Goal: Task Accomplishment & Management: Complete application form

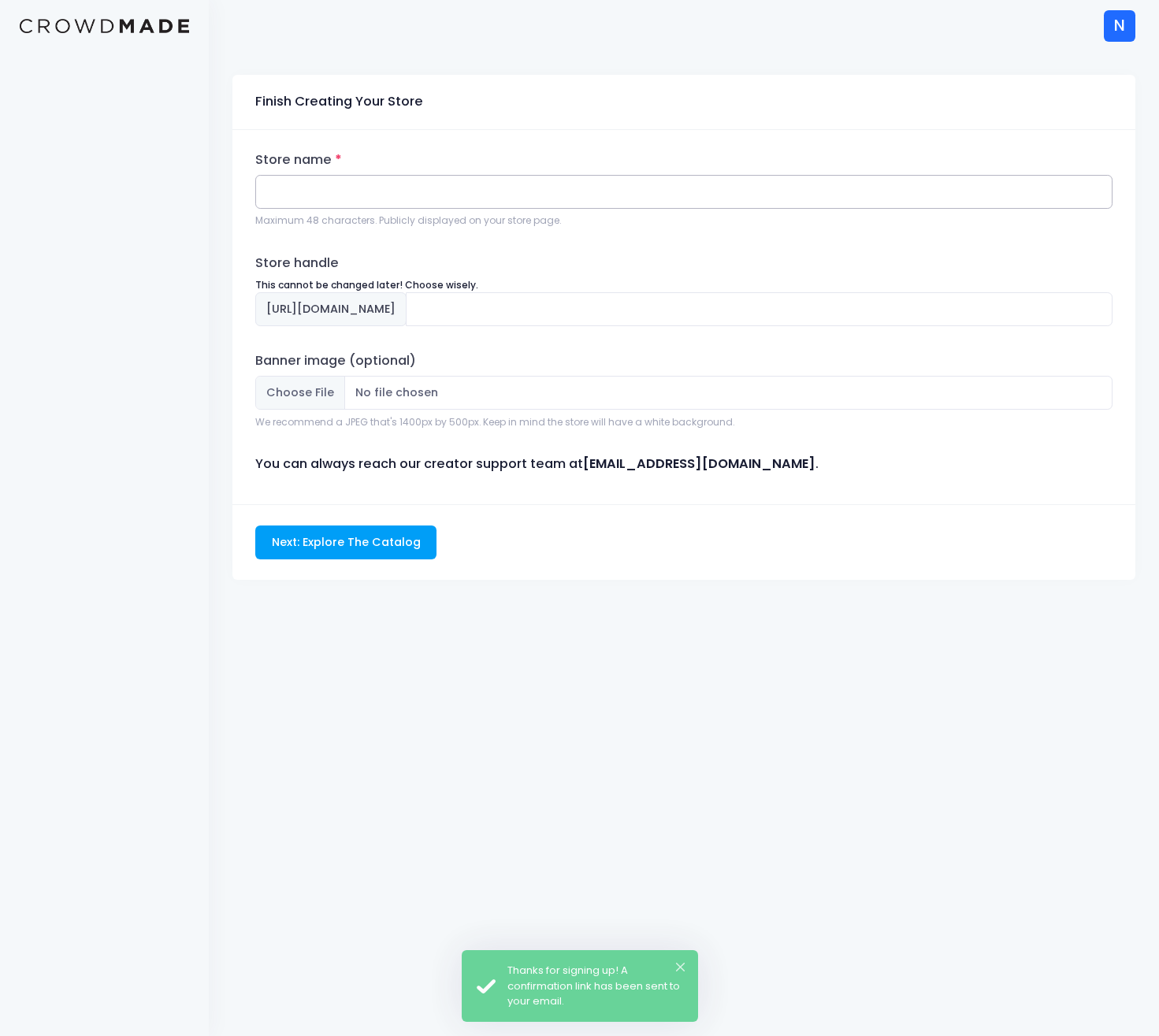
click at [345, 193] on input "Store name" at bounding box center [683, 192] width 857 height 34
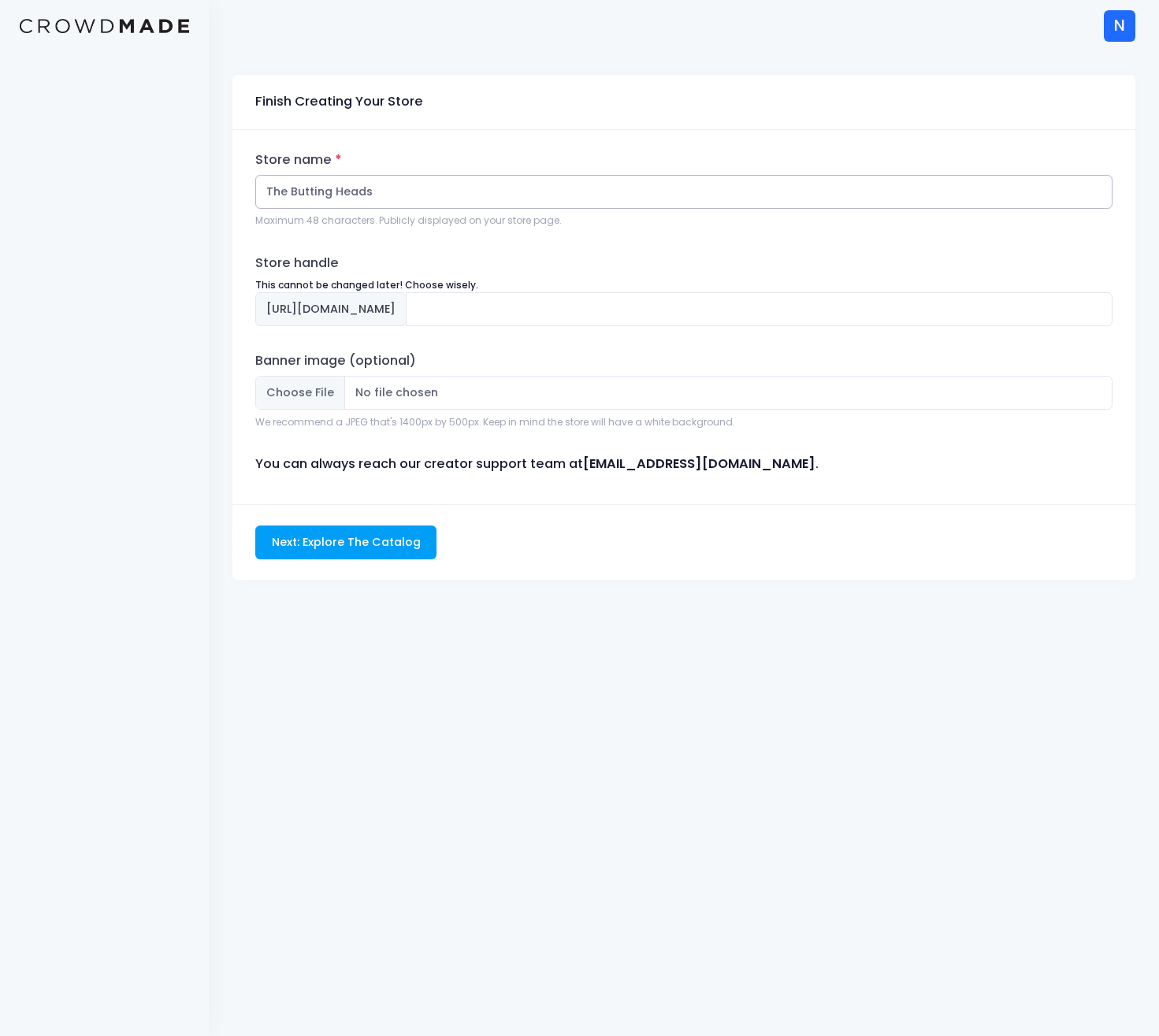
type input "The Butting Heads"
type input "the-butting-heads"
click at [582, 313] on input "the-butting-heads" at bounding box center [758, 309] width 707 height 34
click at [544, 407] on input "Banner image (optional)" at bounding box center [683, 392] width 857 height 34
click at [389, 540] on input "Next: Explore The Catalog" at bounding box center [345, 542] width 181 height 34
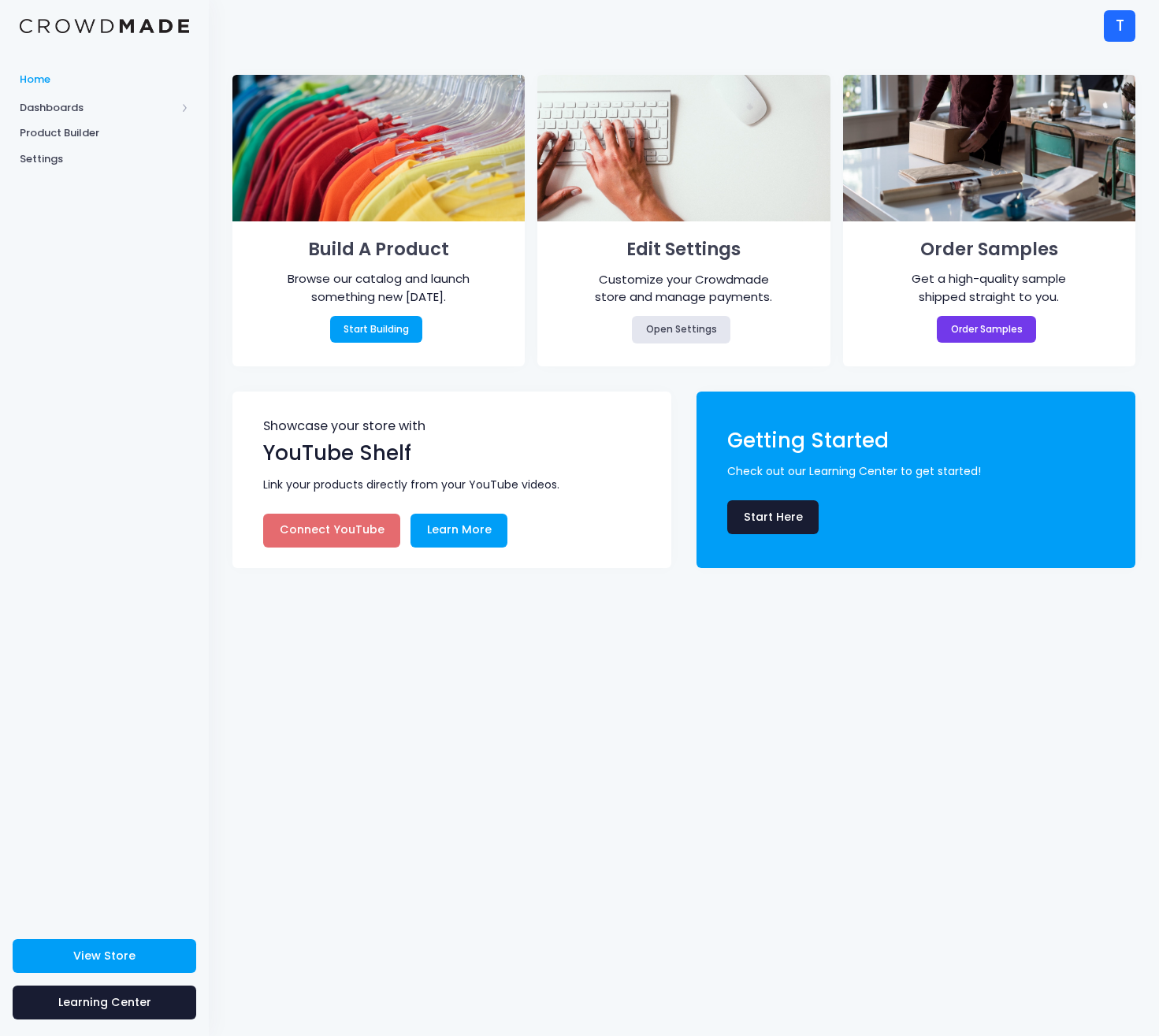
click at [1114, 36] on div "T" at bounding box center [1120, 26] width 32 height 32
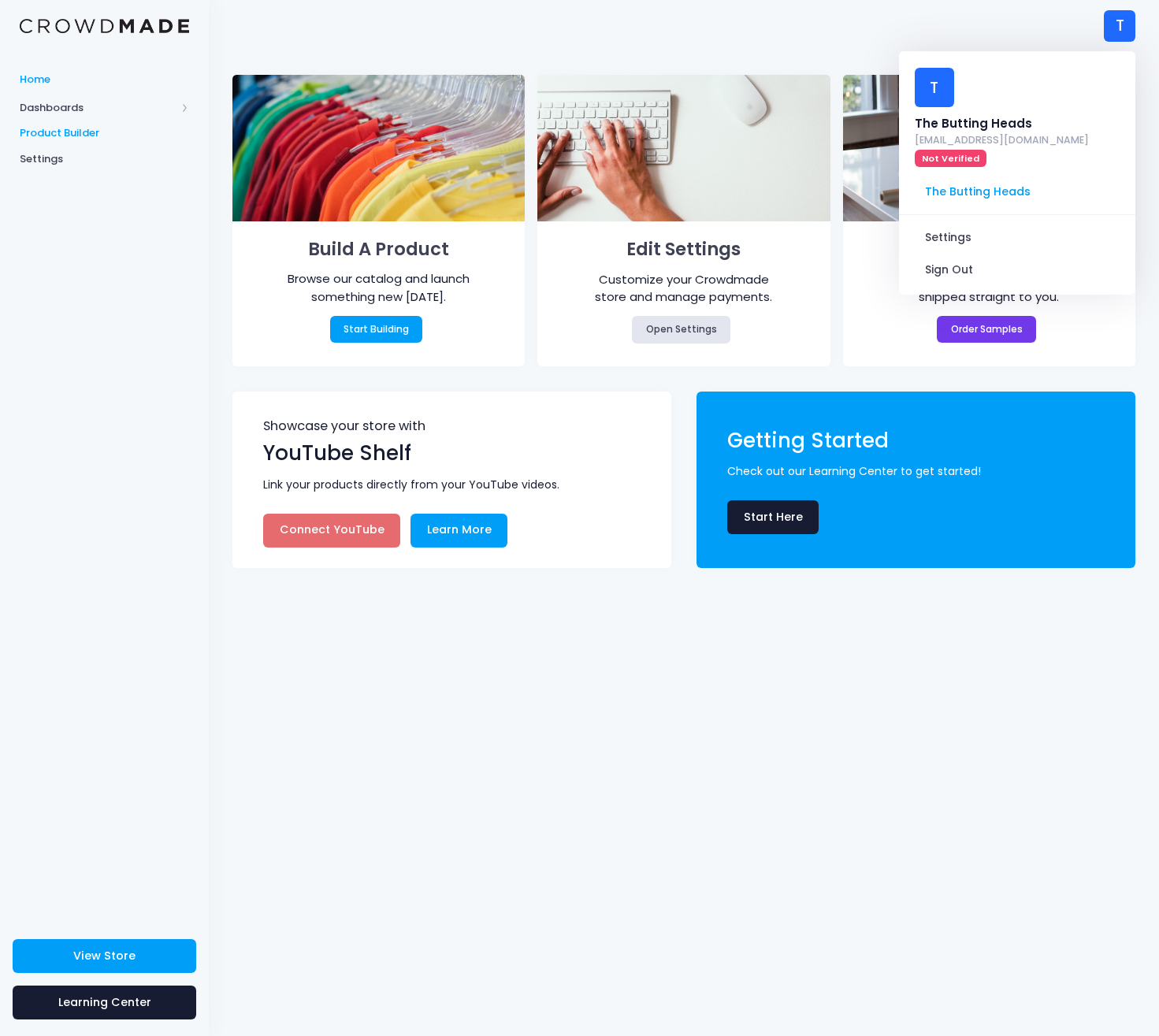
click at [70, 127] on span "Product Builder" at bounding box center [104, 133] width 169 height 16
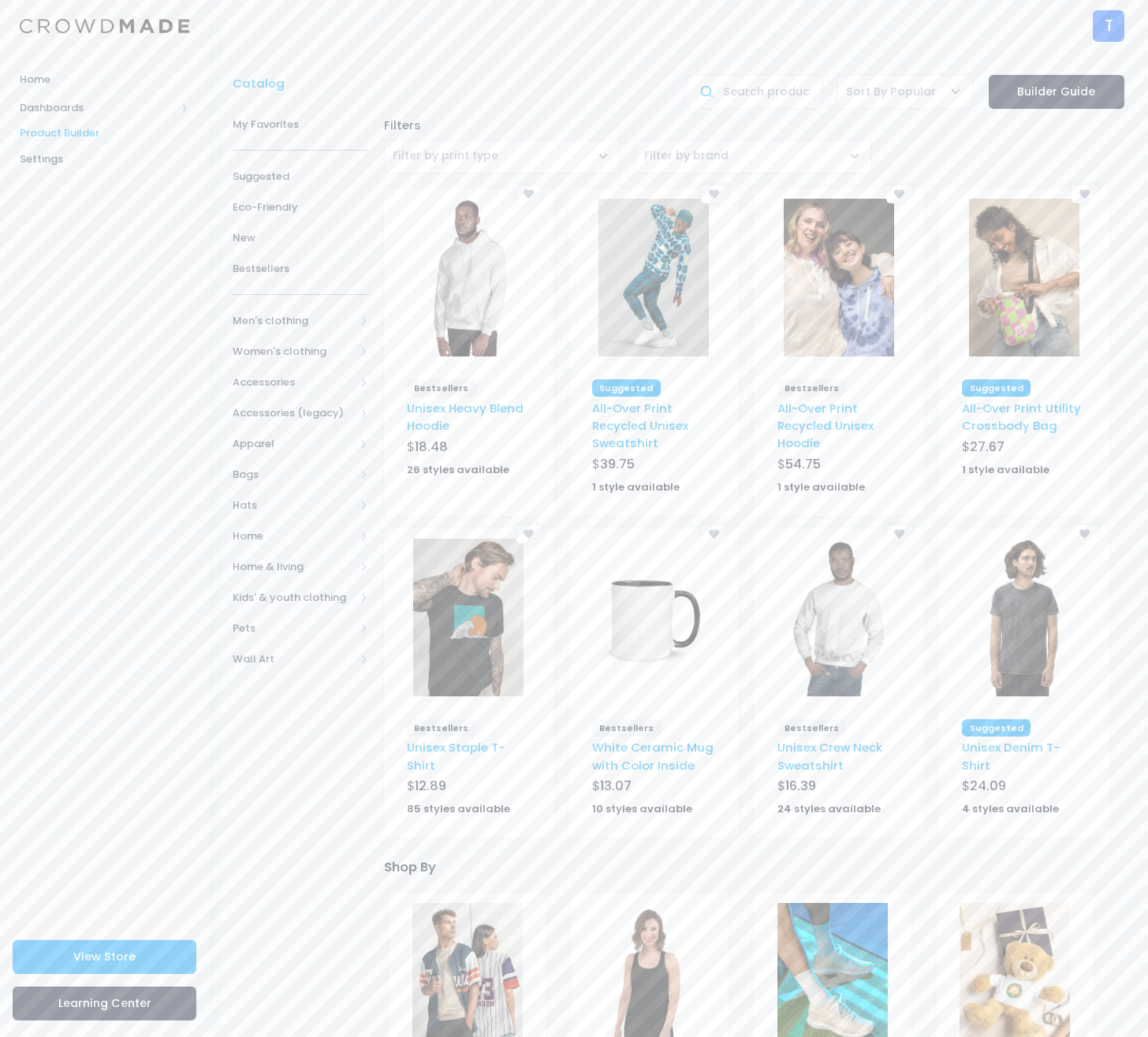
click at [1119, 23] on div "T" at bounding box center [1109, 26] width 32 height 32
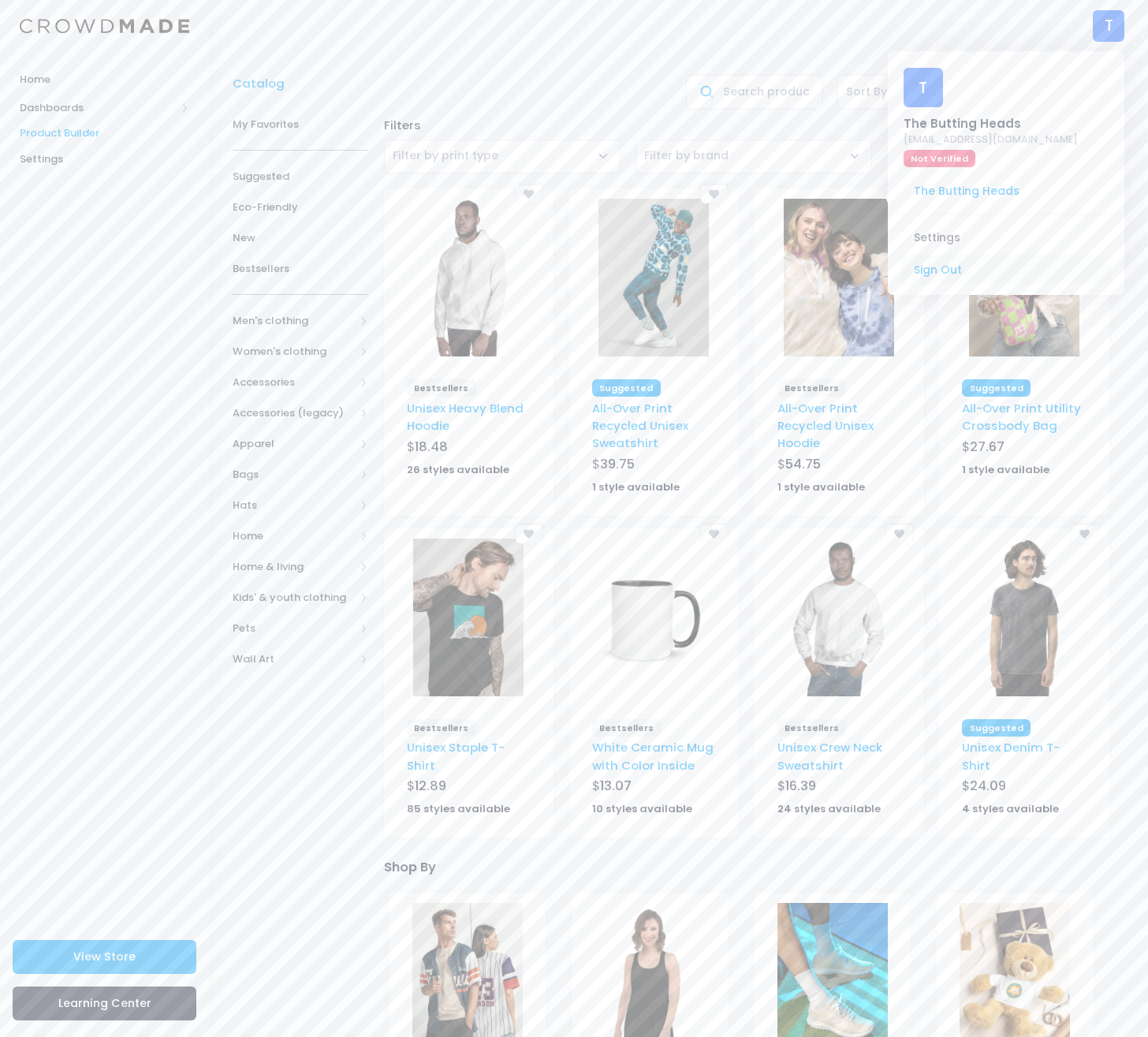
click at [953, 255] on link "Sign Out" at bounding box center [1005, 271] width 211 height 30
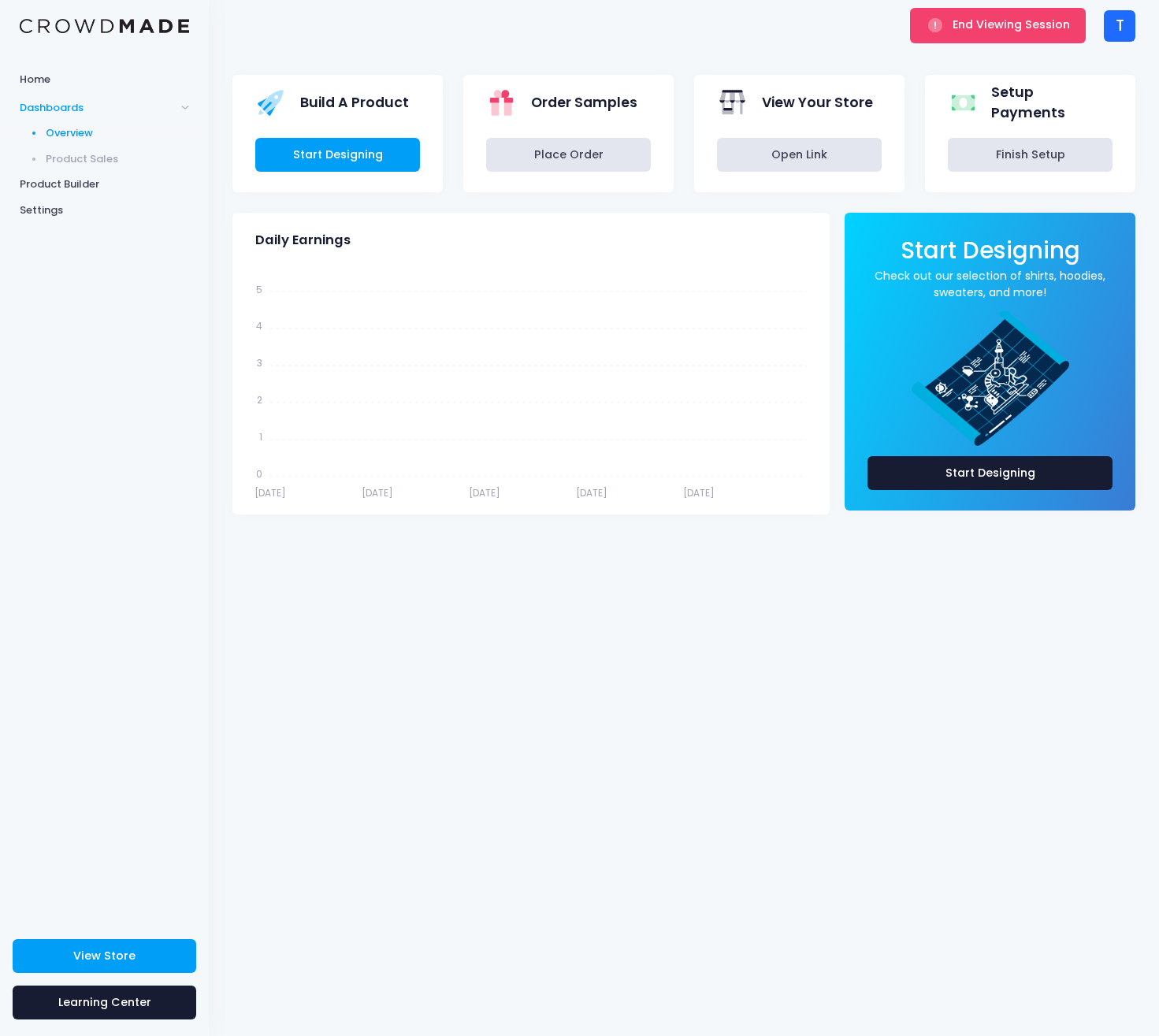
click at [1124, 31] on div "T" at bounding box center [1120, 26] width 32 height 32
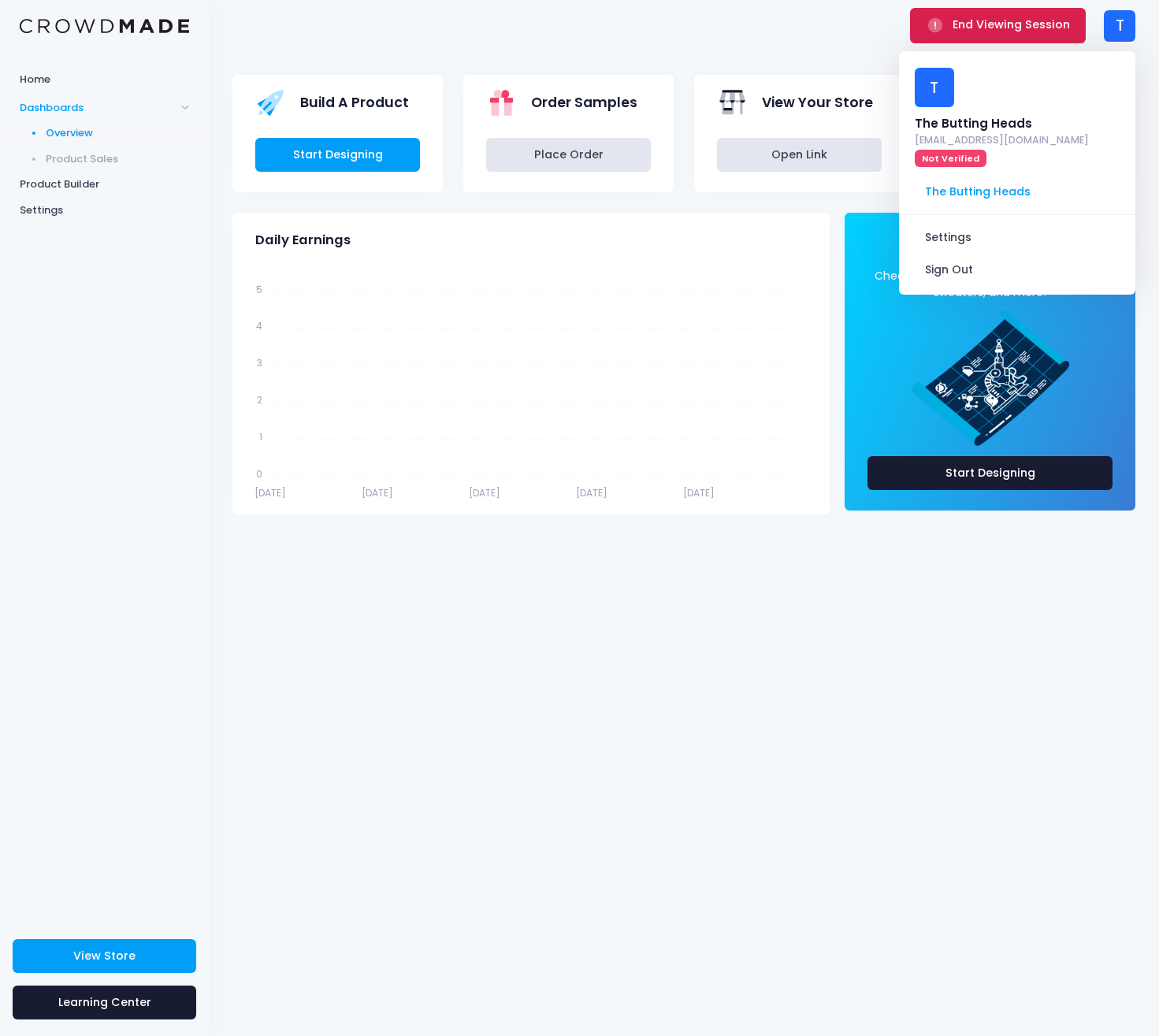
click at [990, 33] on span "End Viewing Session" at bounding box center [1011, 24] width 118 height 16
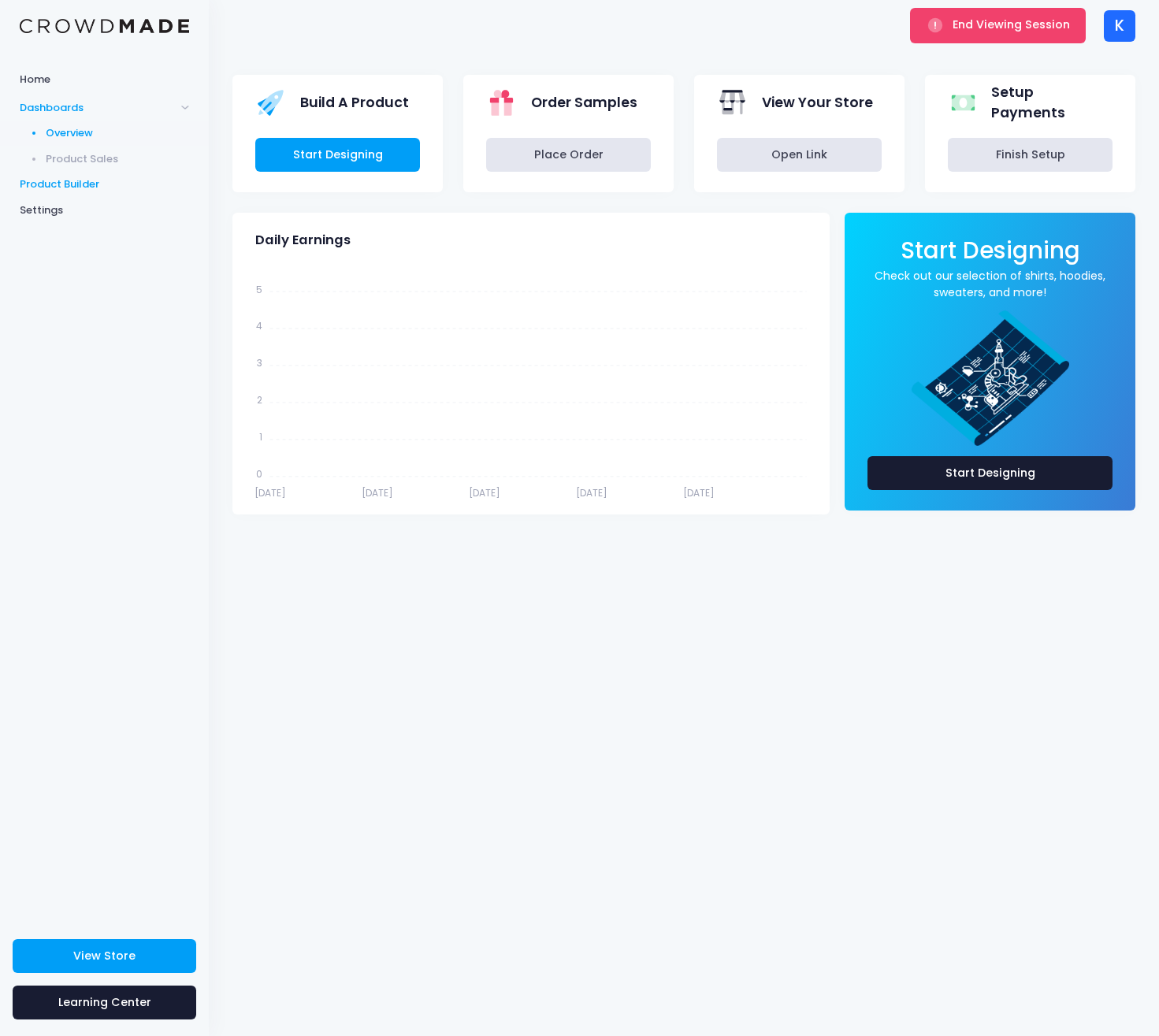
click at [86, 177] on span "Product Builder" at bounding box center [104, 184] width 169 height 16
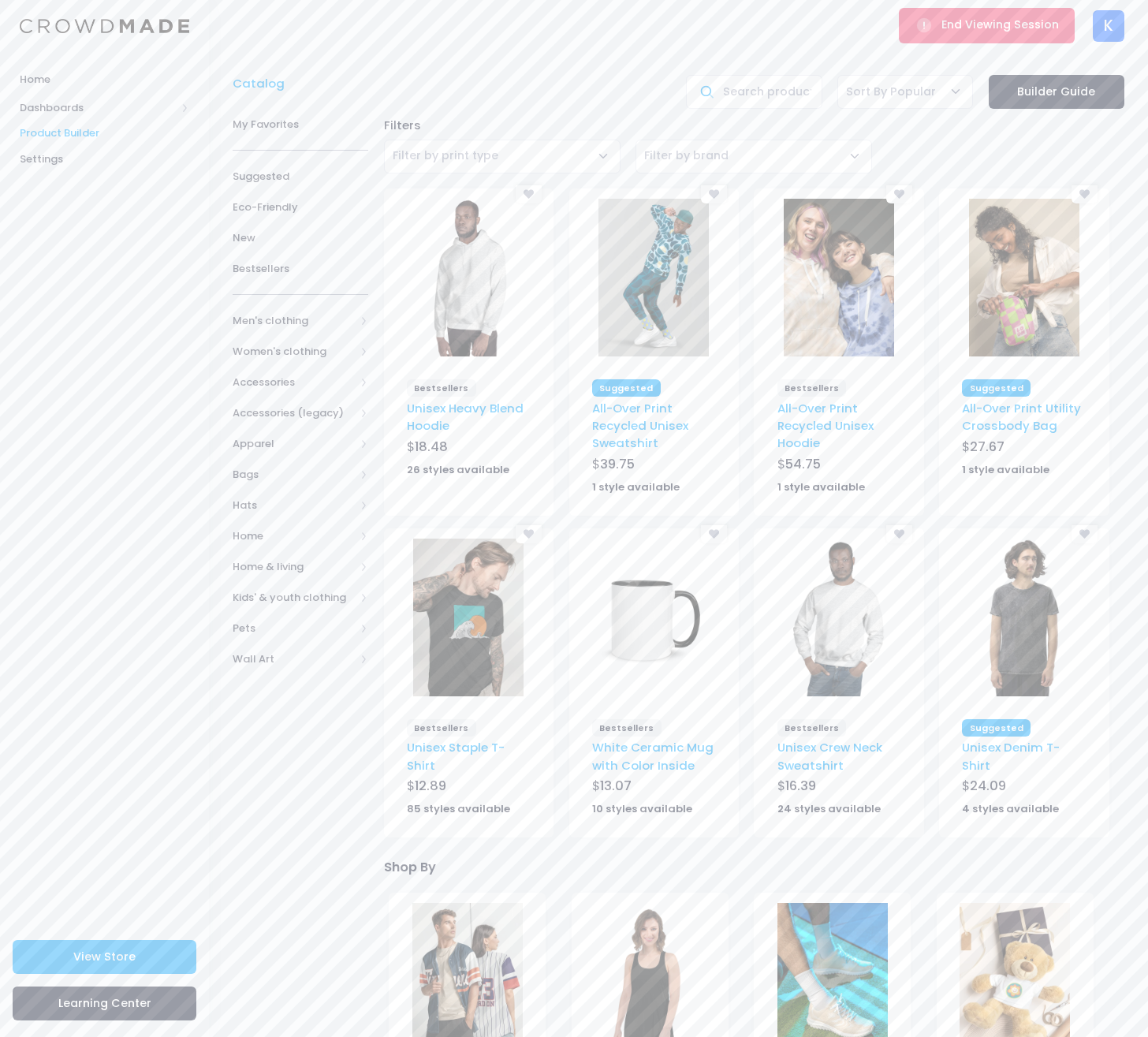
click at [463, 634] on img at bounding box center [468, 617] width 110 height 158
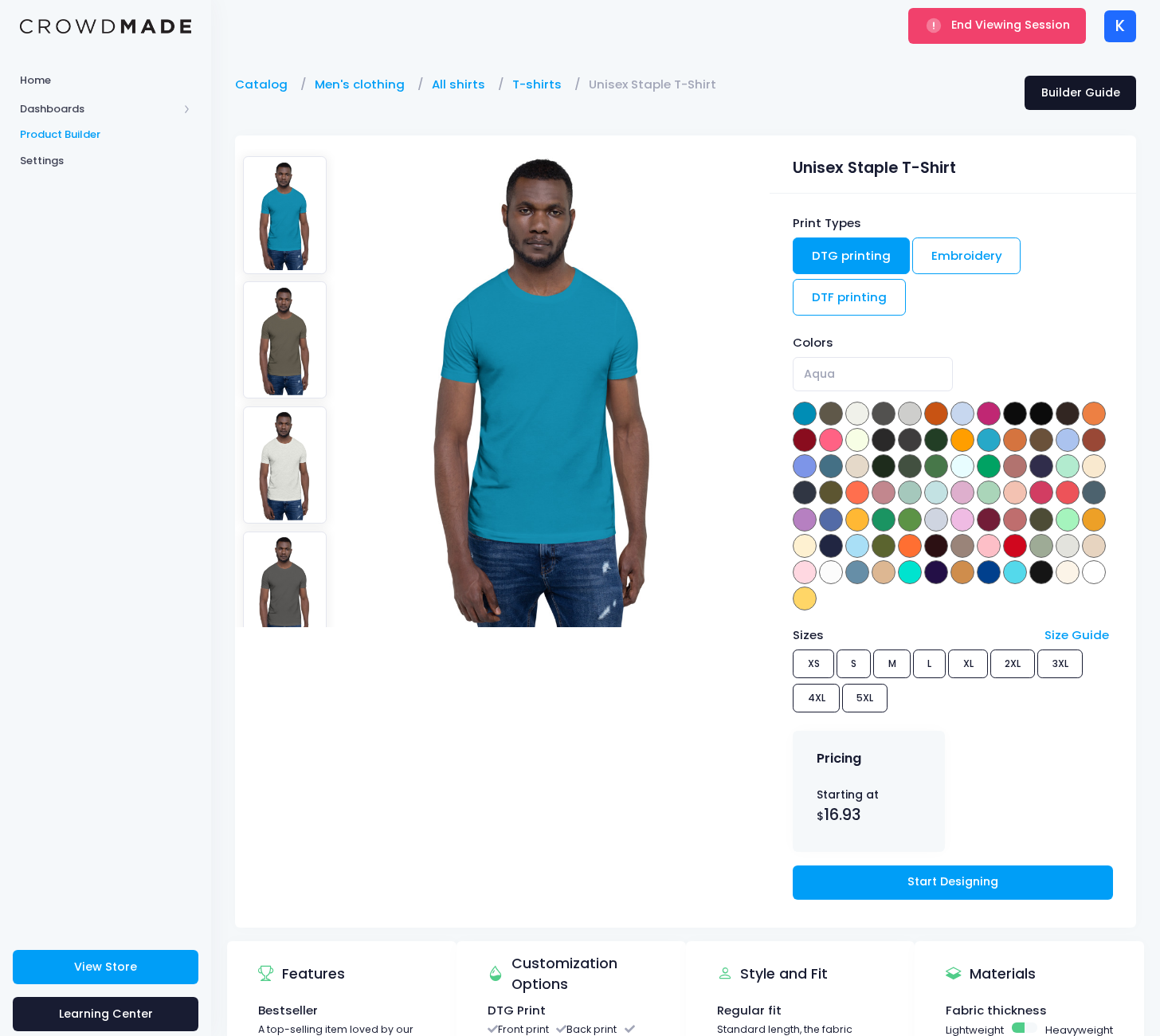
click at [1081, 90] on link "Builder Guide" at bounding box center [1080, 93] width 111 height 35
click at [1005, 29] on span "End Viewing Session" at bounding box center [1010, 24] width 119 height 16
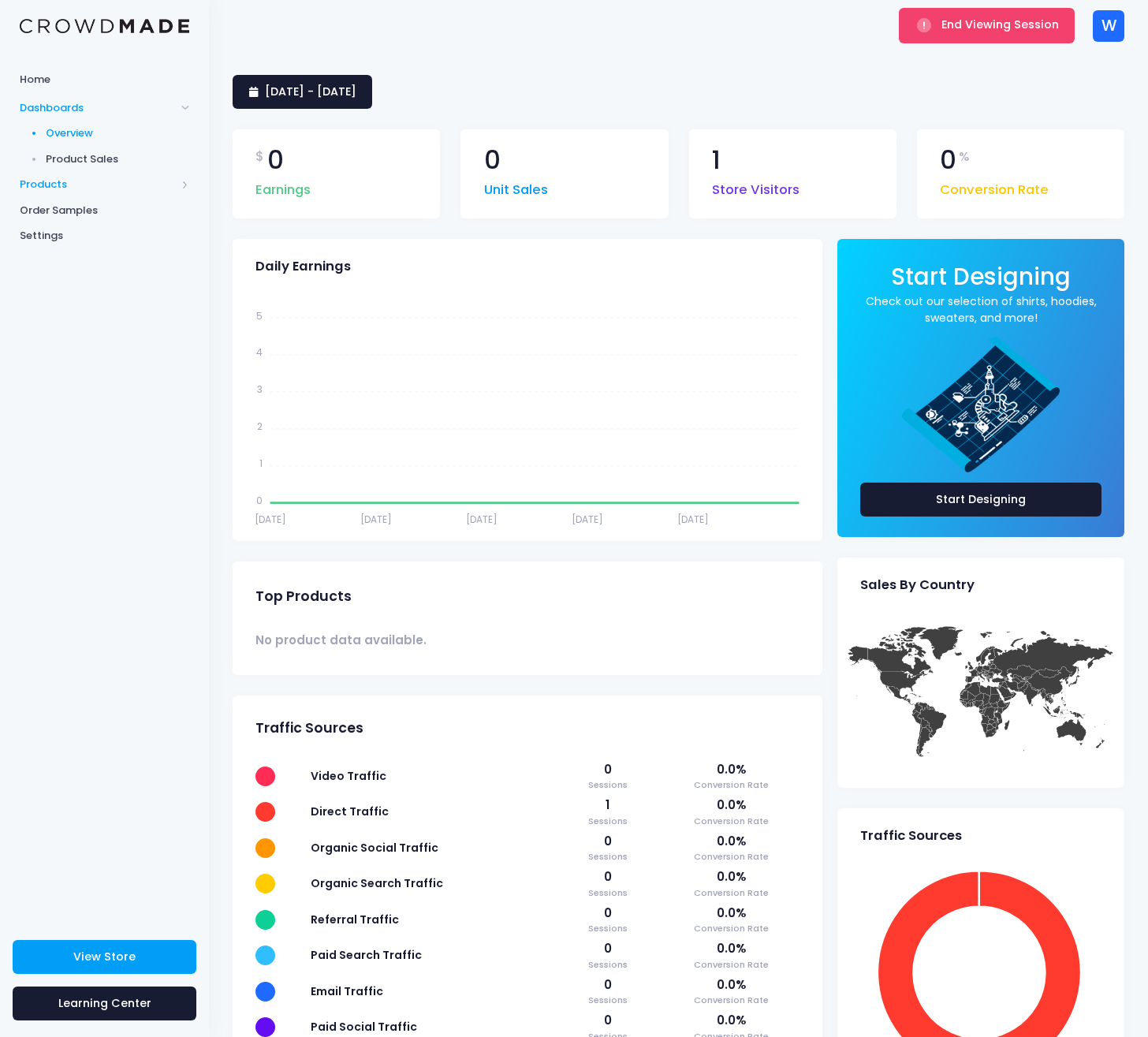
click at [57, 177] on span "Products" at bounding box center [98, 185] width 156 height 16
click at [85, 180] on span "Product Editor" at bounding box center [118, 185] width 144 height 16
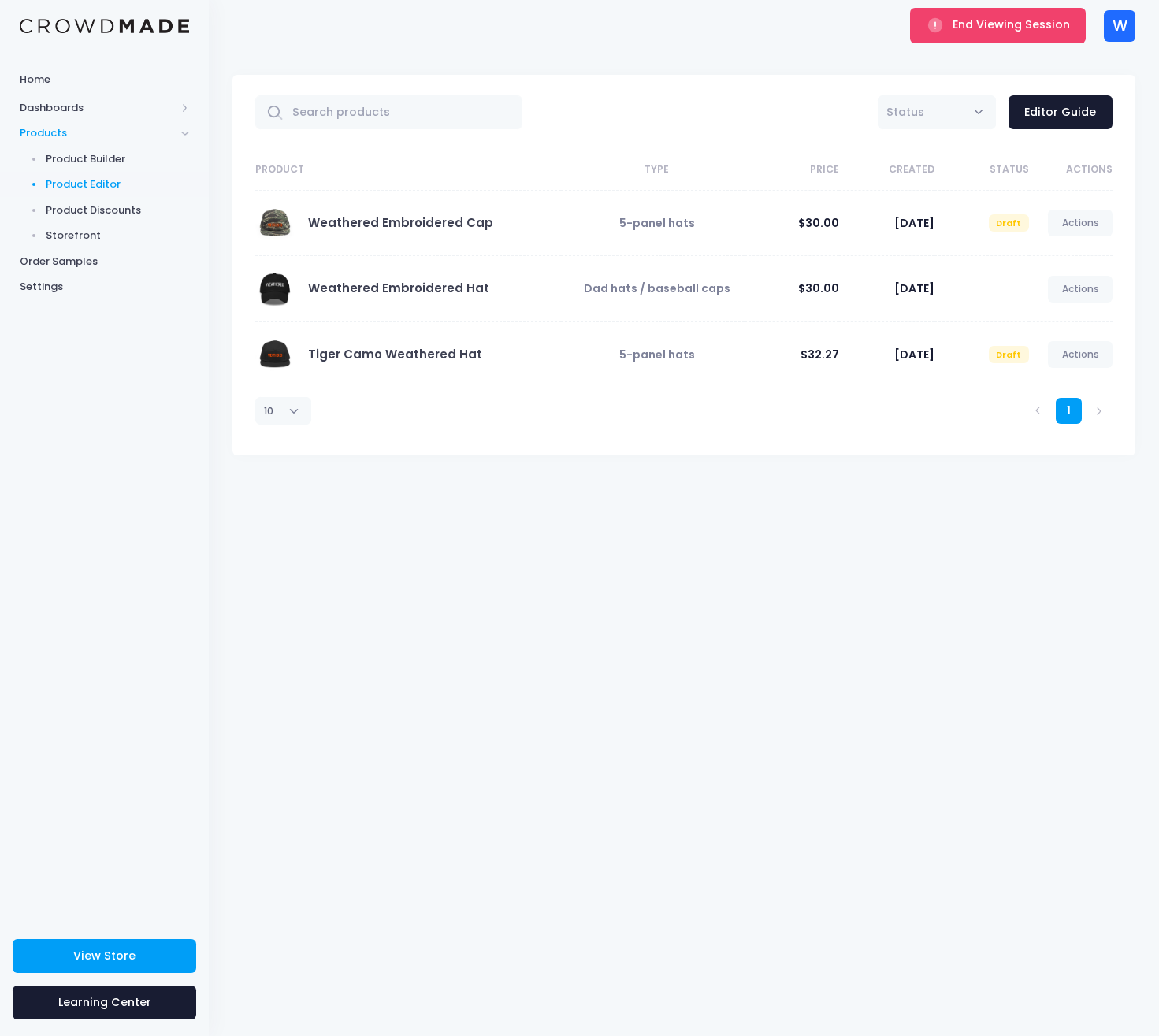
click at [1004, 44] on div "End Viewing Session" at bounding box center [998, 25] width 186 height 51
click at [1000, 33] on span "End Viewing Session" at bounding box center [1011, 24] width 118 height 16
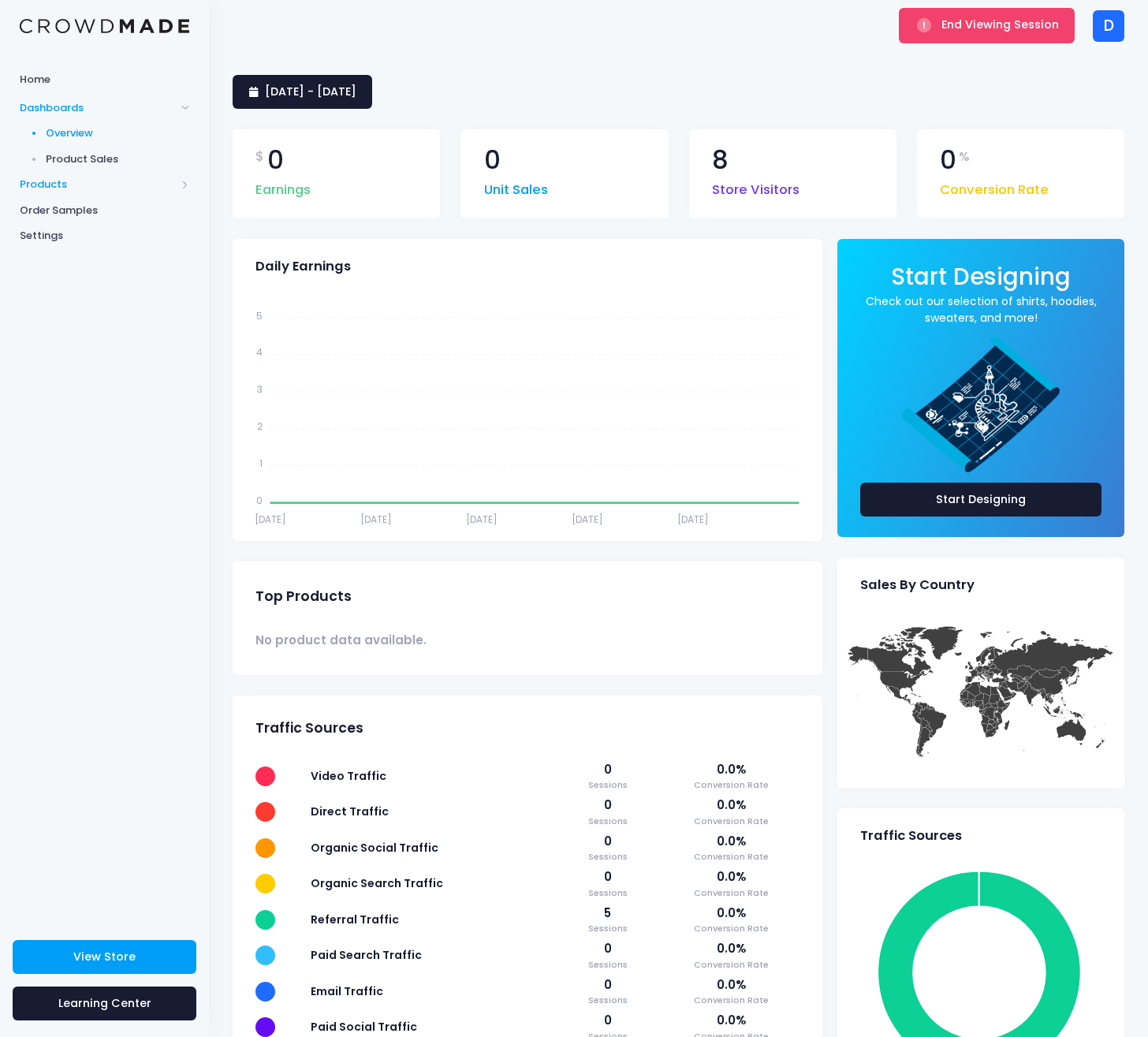
click at [101, 185] on span "Products" at bounding box center [98, 185] width 156 height 16
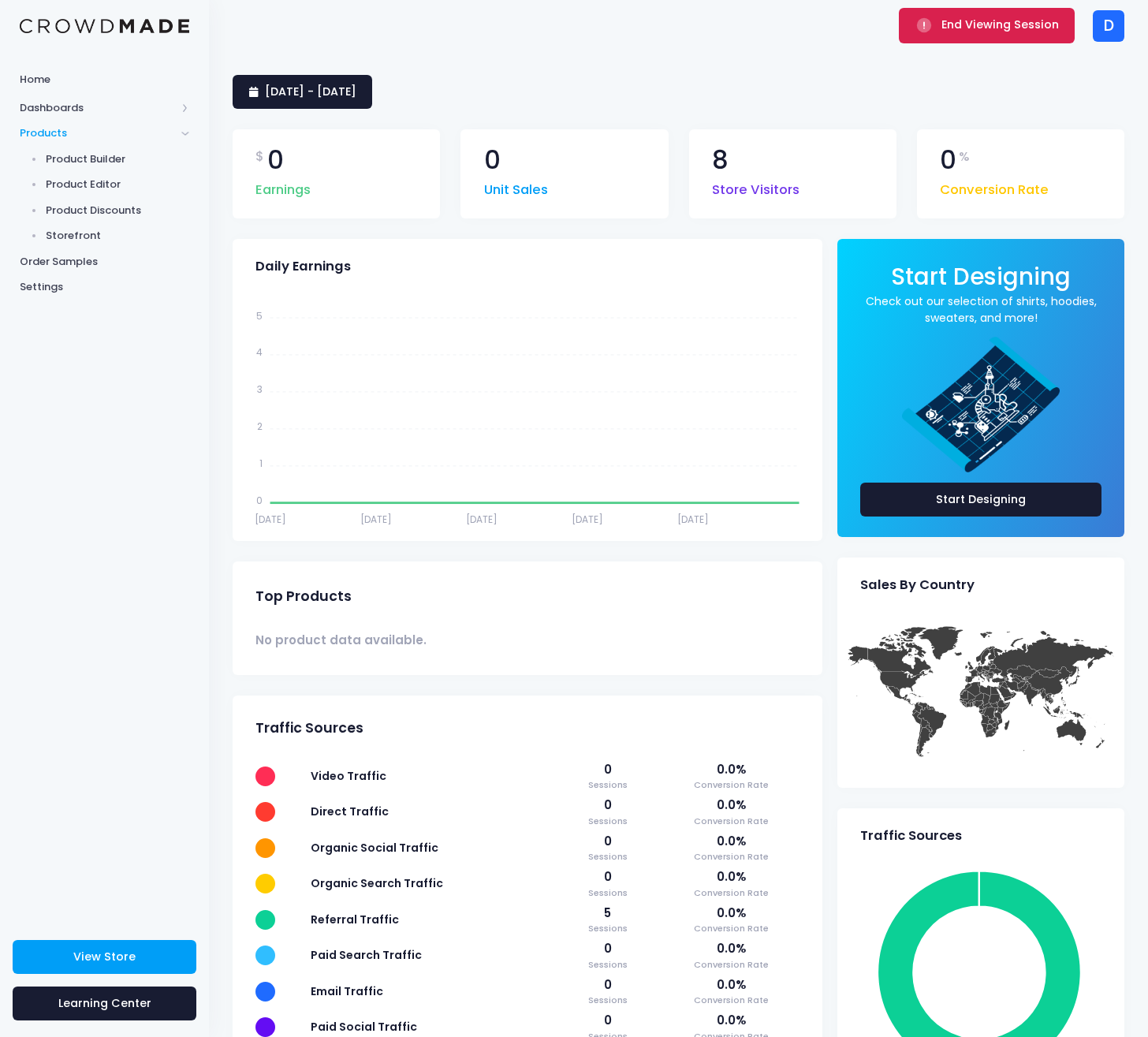
click at [979, 38] on button "End Viewing Session" at bounding box center [986, 25] width 176 height 35
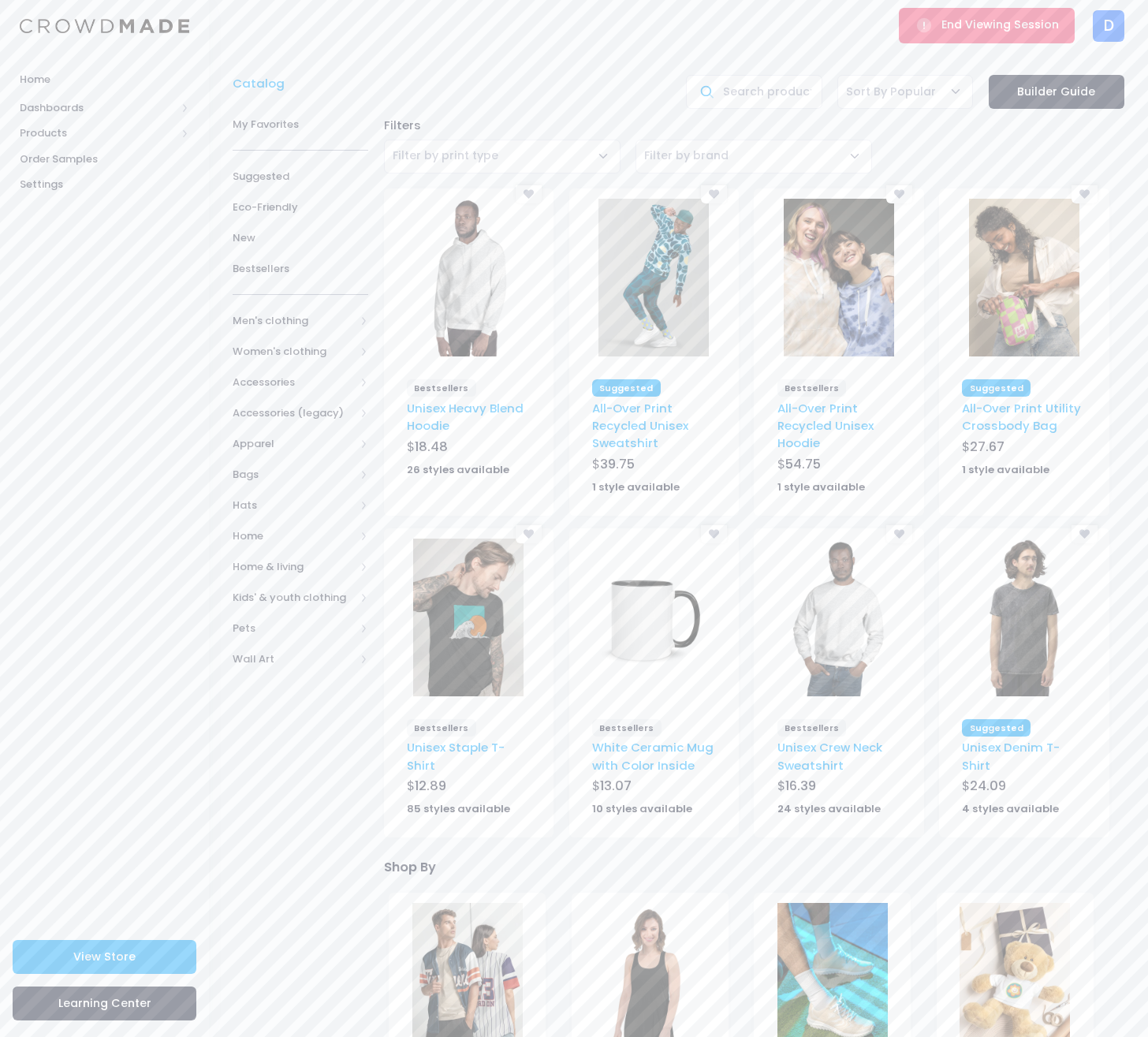
click at [488, 662] on img at bounding box center [468, 617] width 110 height 158
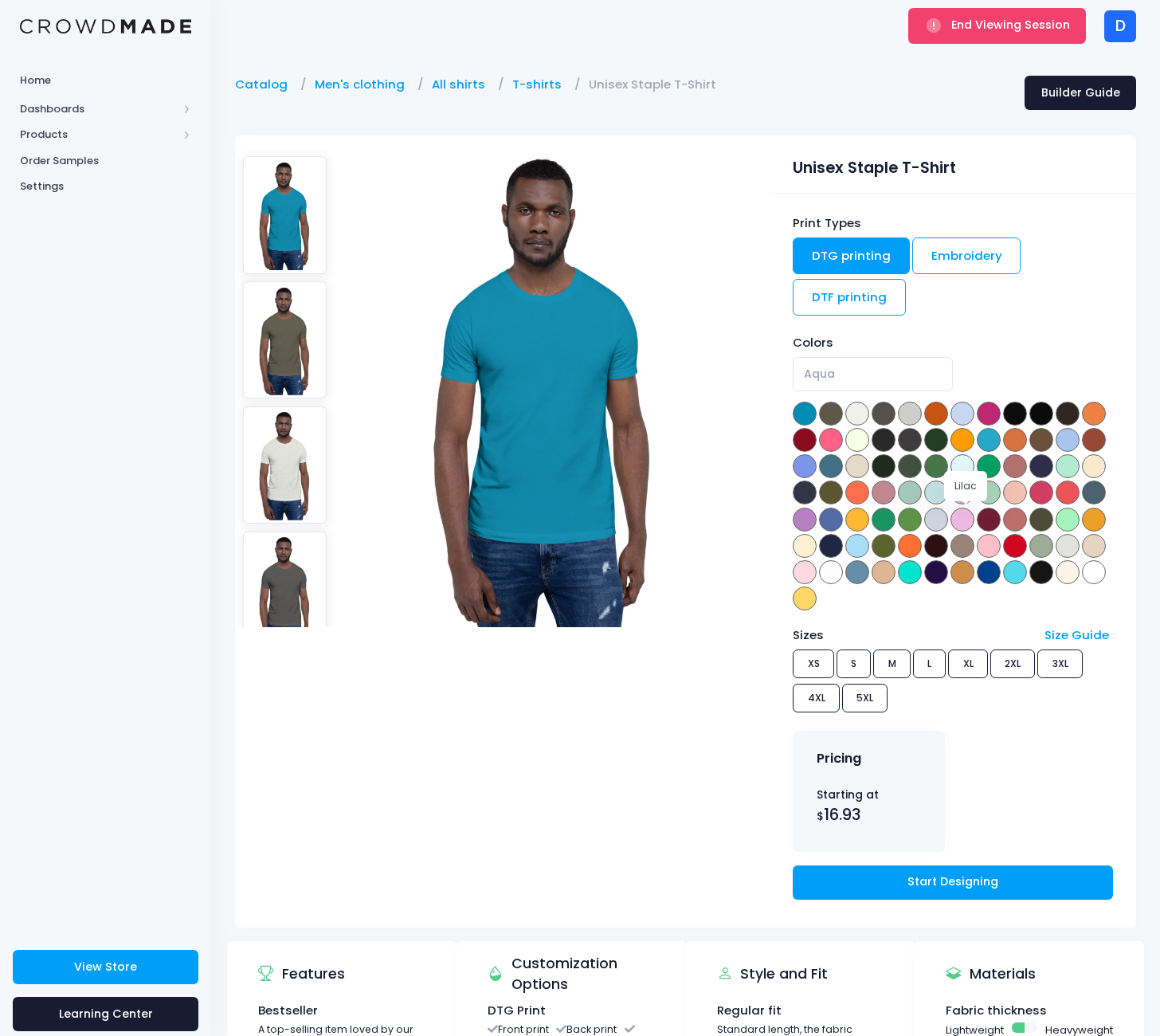
click at [974, 521] on span at bounding box center [962, 519] width 24 height 24
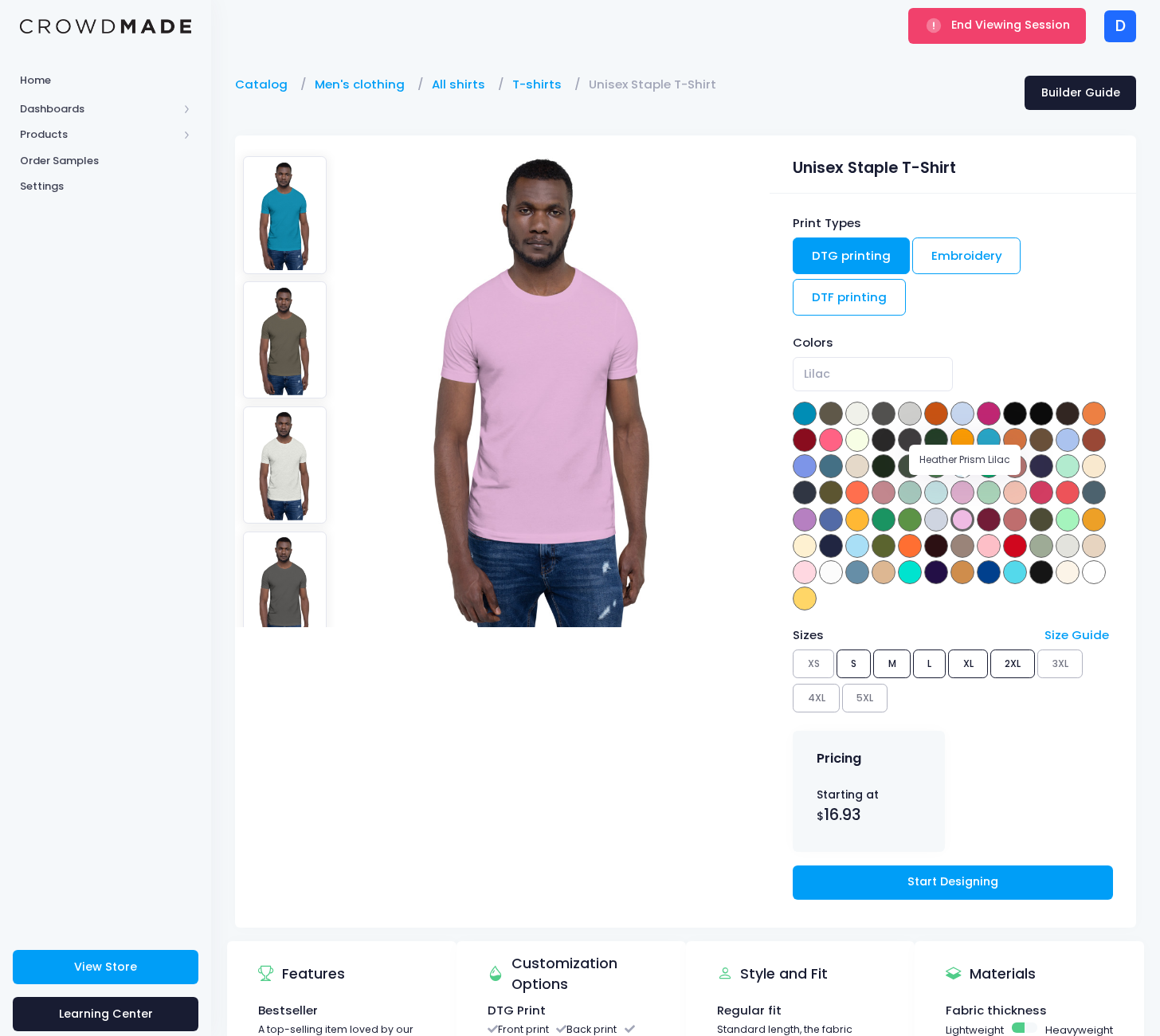
click at [966, 497] on span at bounding box center [962, 492] width 24 height 24
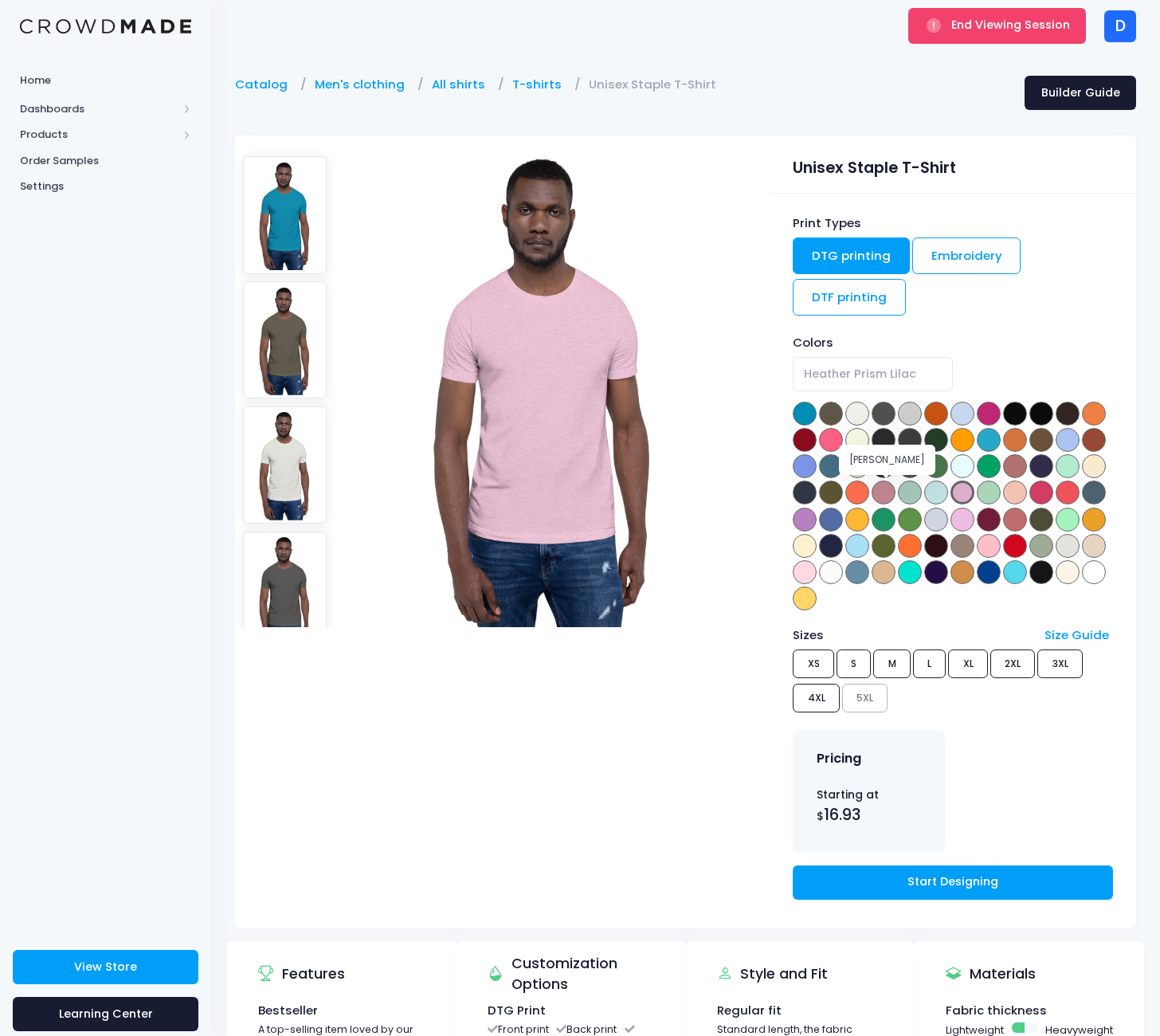
click at [882, 495] on span at bounding box center [883, 492] width 24 height 24
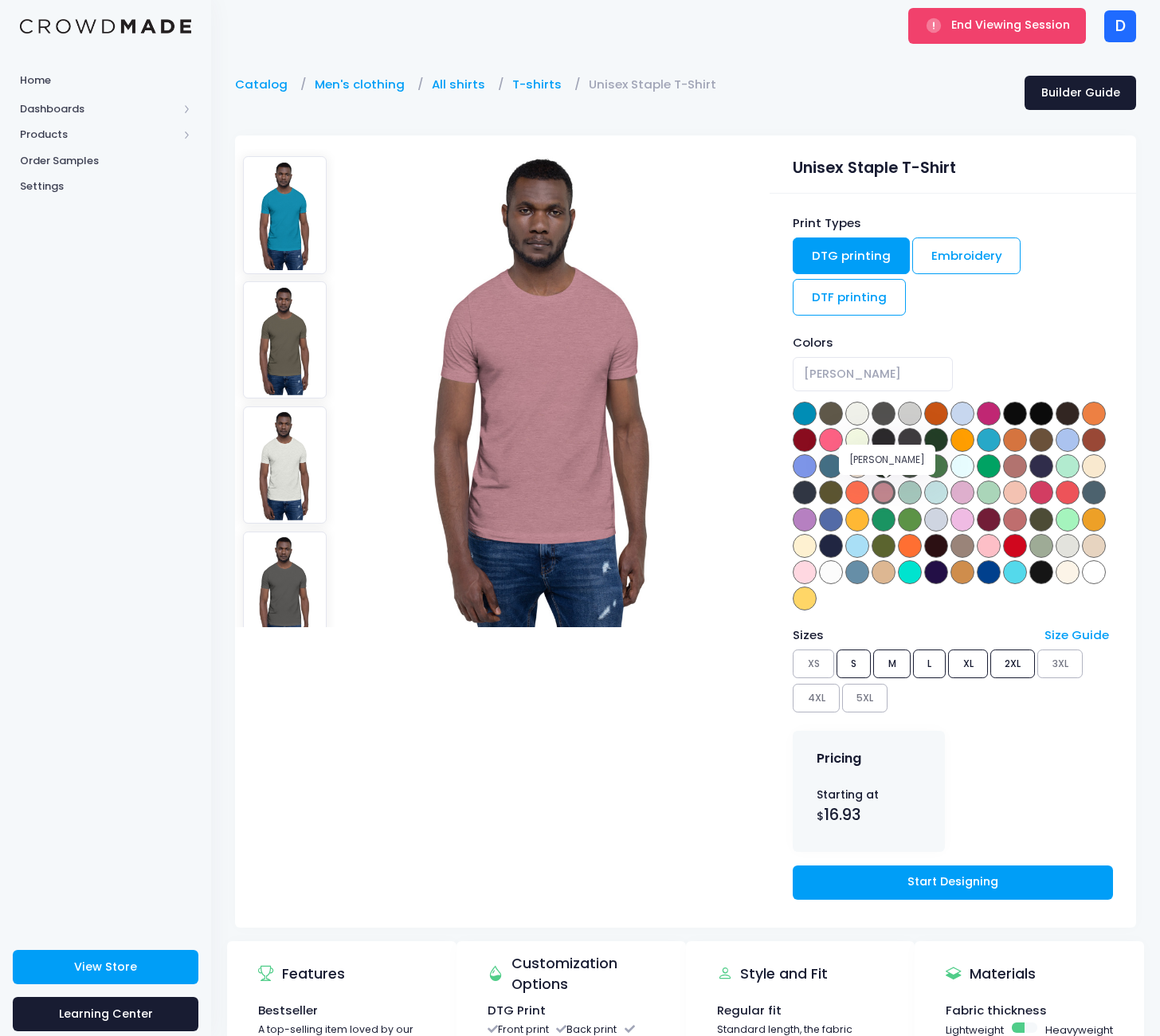
click at [877, 488] on span at bounding box center [883, 492] width 24 height 24
click at [836, 490] on span at bounding box center [831, 492] width 24 height 24
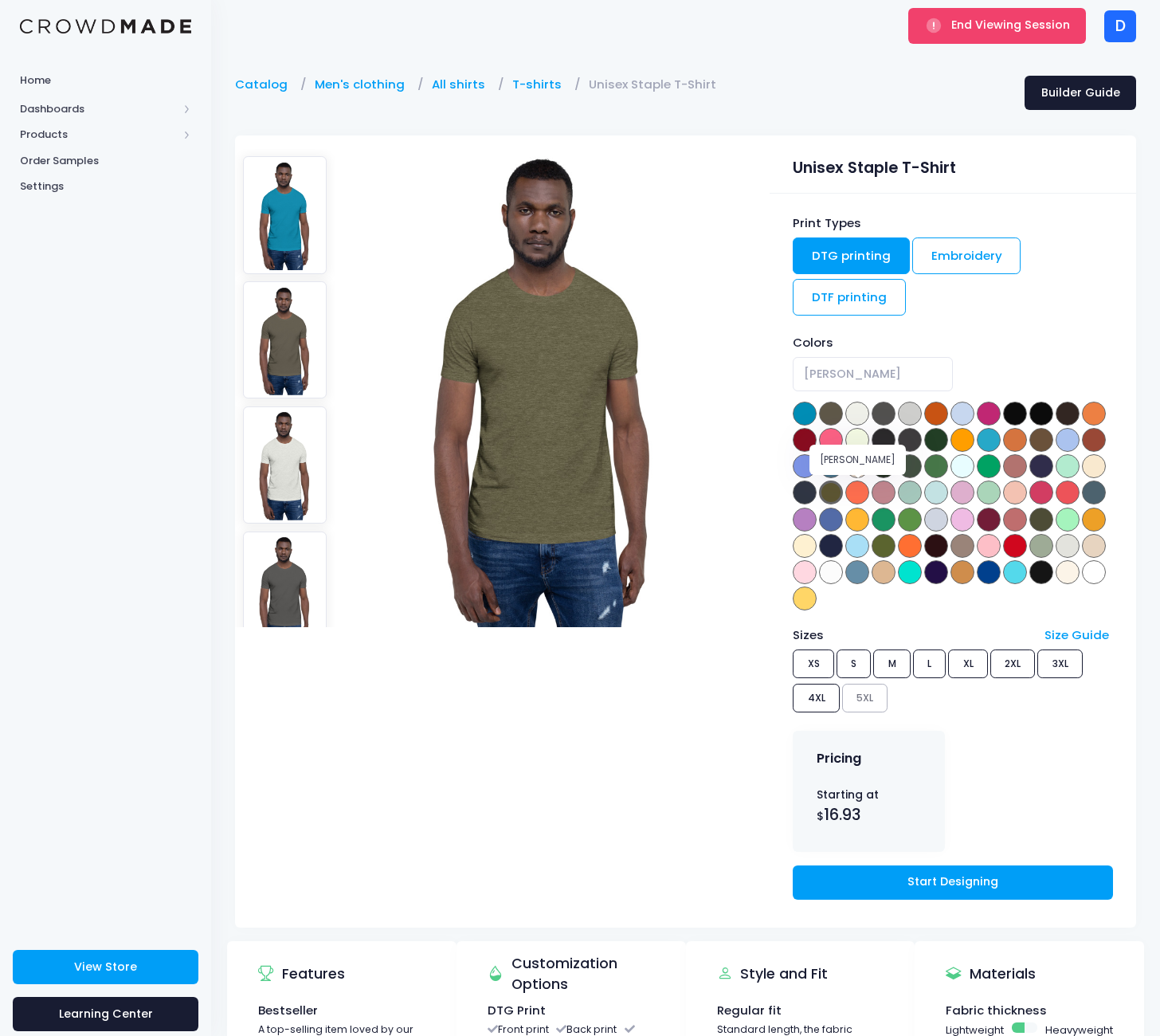
click at [852, 490] on span at bounding box center [857, 492] width 24 height 24
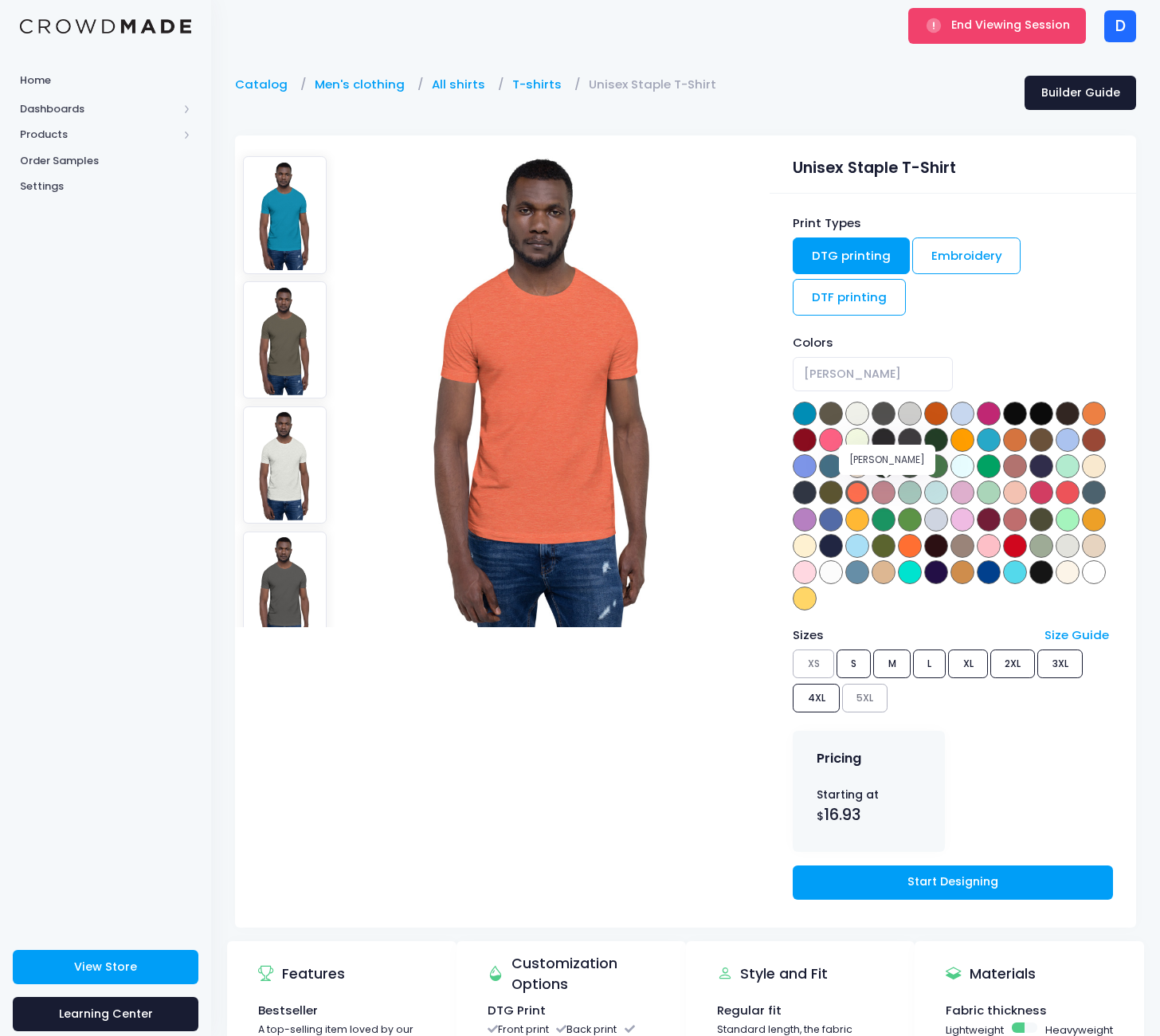
drag, startPoint x: 884, startPoint y: 493, endPoint x: 909, endPoint y: 490, distance: 25.2
click at [884, 493] on span at bounding box center [883, 492] width 24 height 24
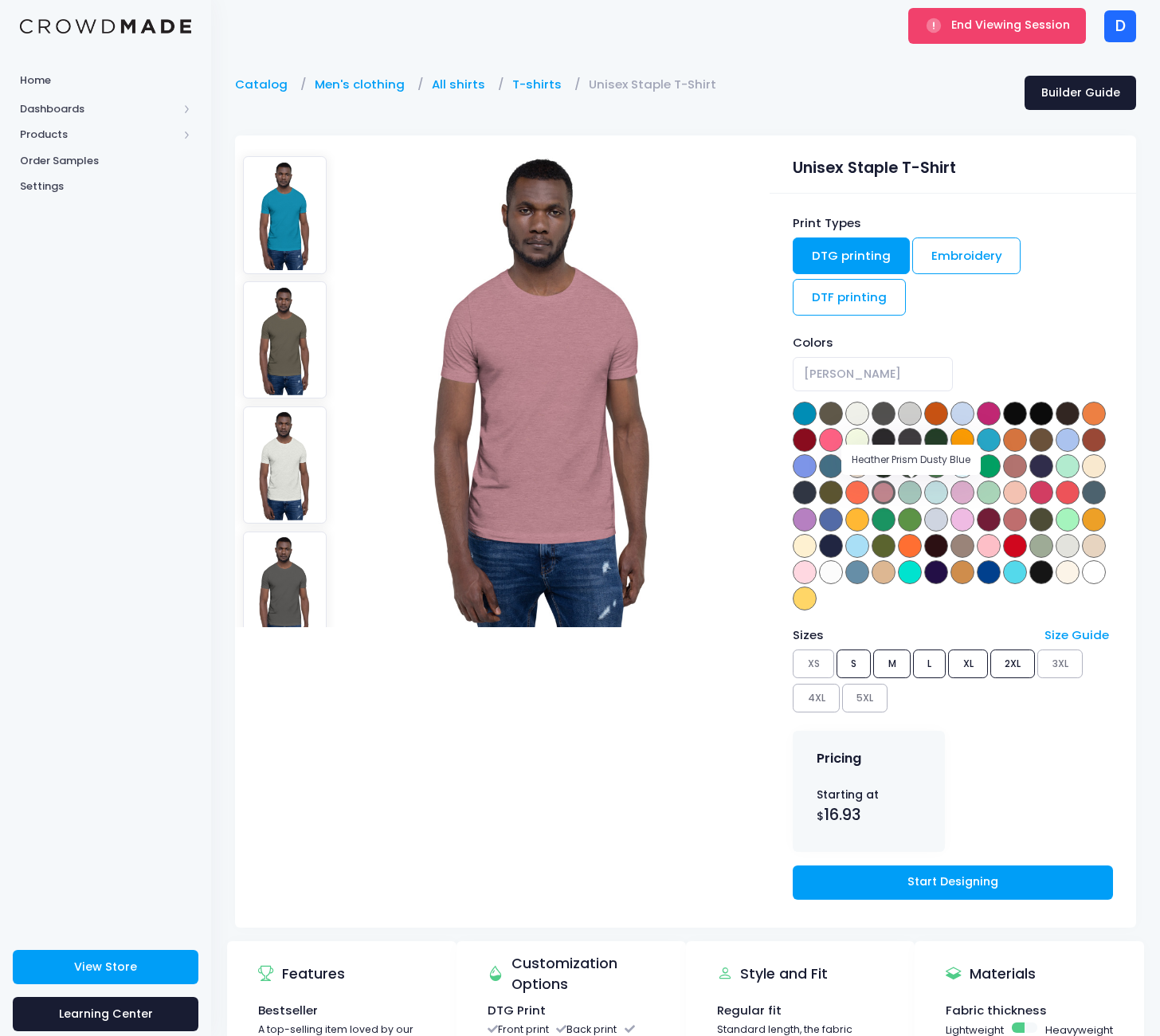
click at [909, 490] on span at bounding box center [909, 492] width 24 height 24
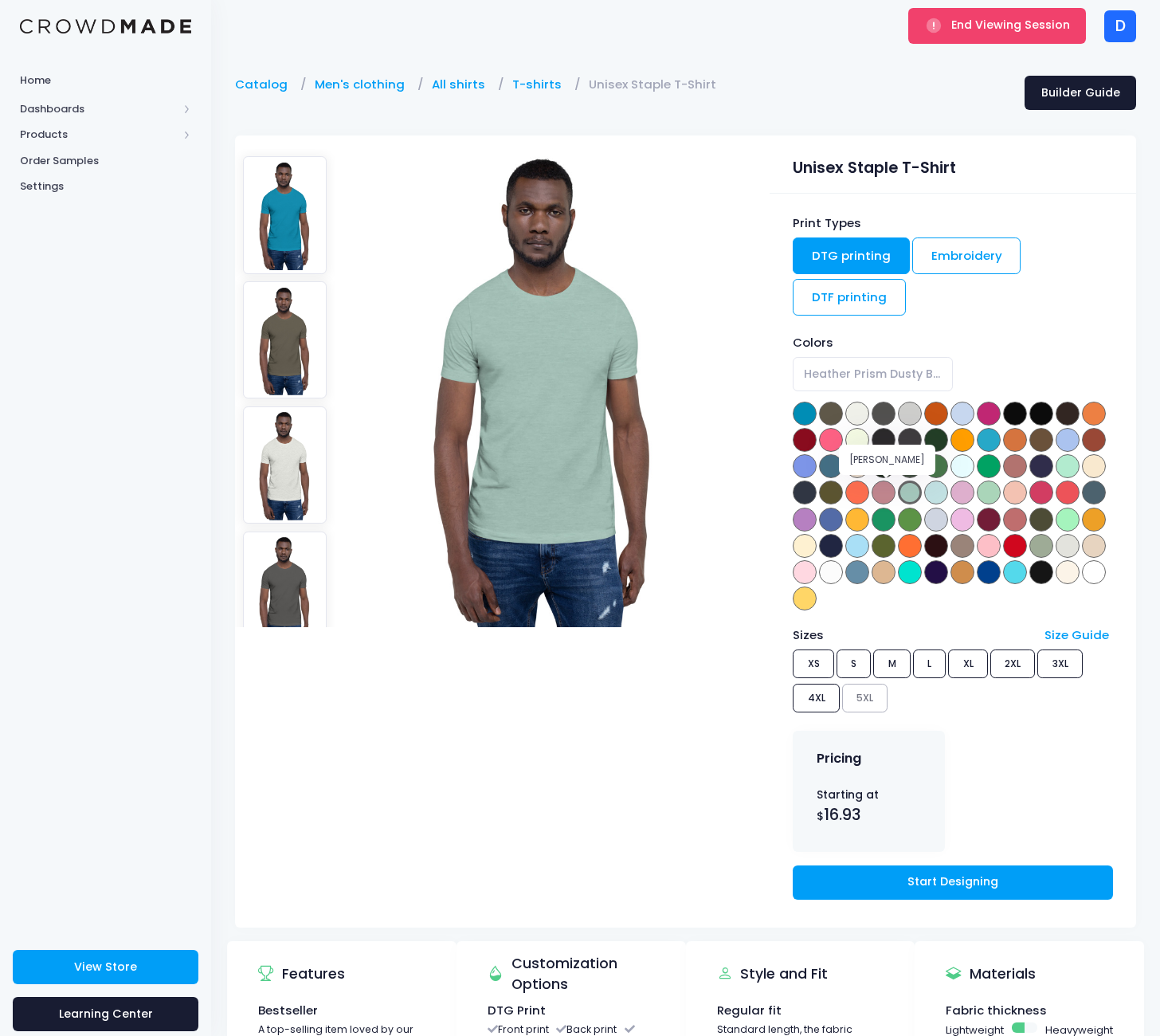
click at [880, 494] on span at bounding box center [883, 492] width 24 height 24
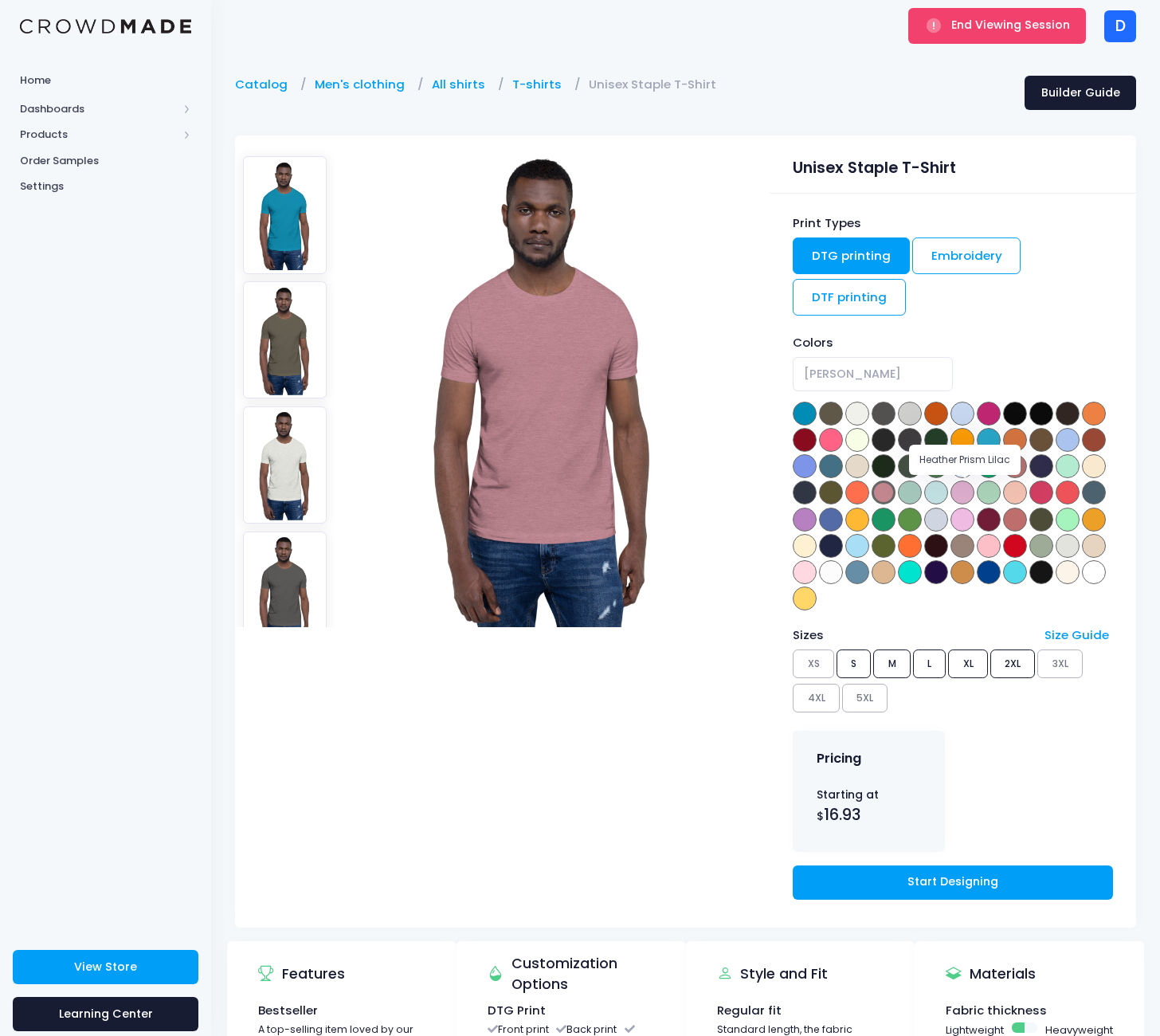
click at [964, 487] on span at bounding box center [962, 492] width 24 height 24
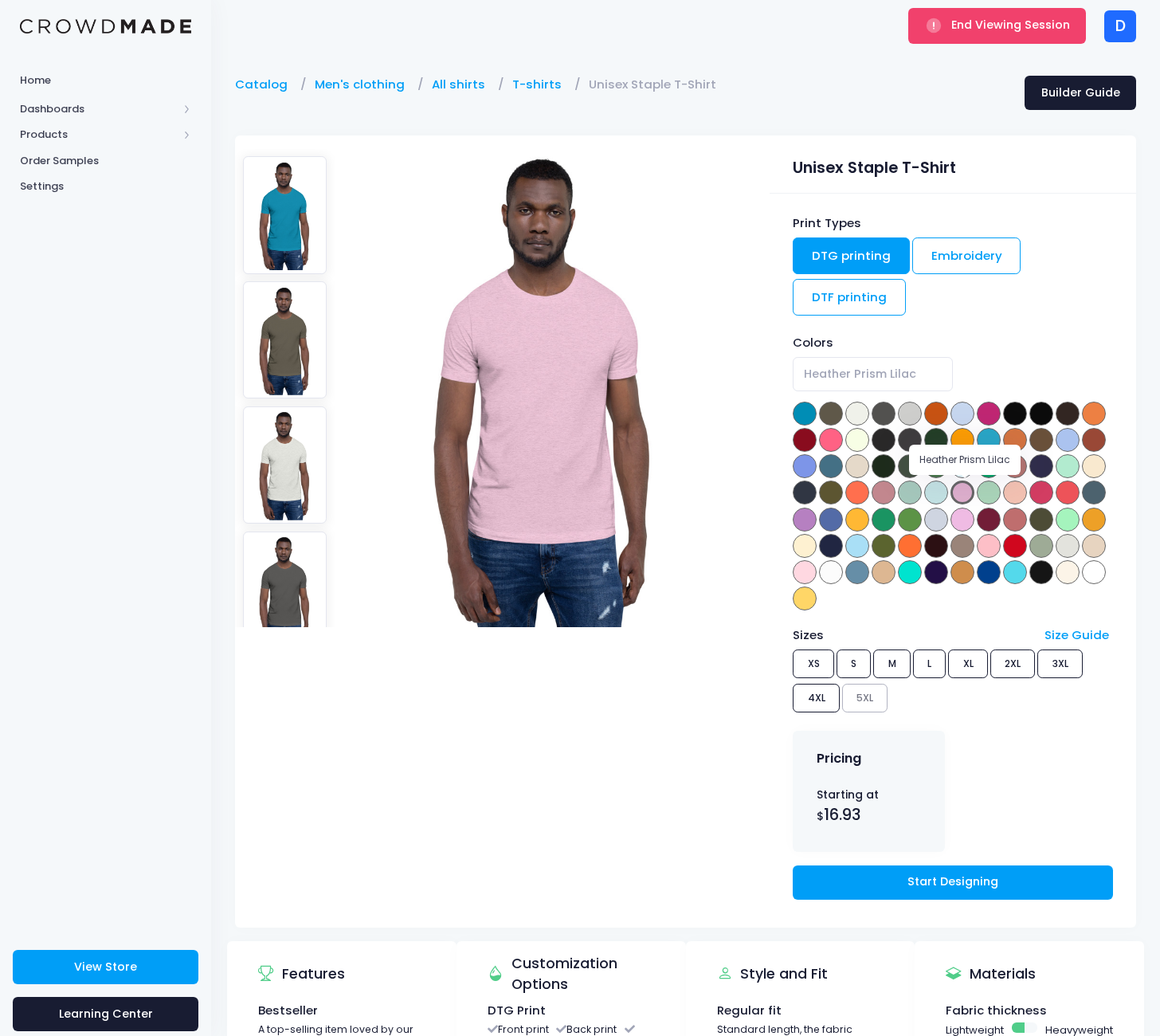
click at [964, 496] on span at bounding box center [962, 492] width 24 height 24
click at [884, 491] on span at bounding box center [883, 492] width 24 height 24
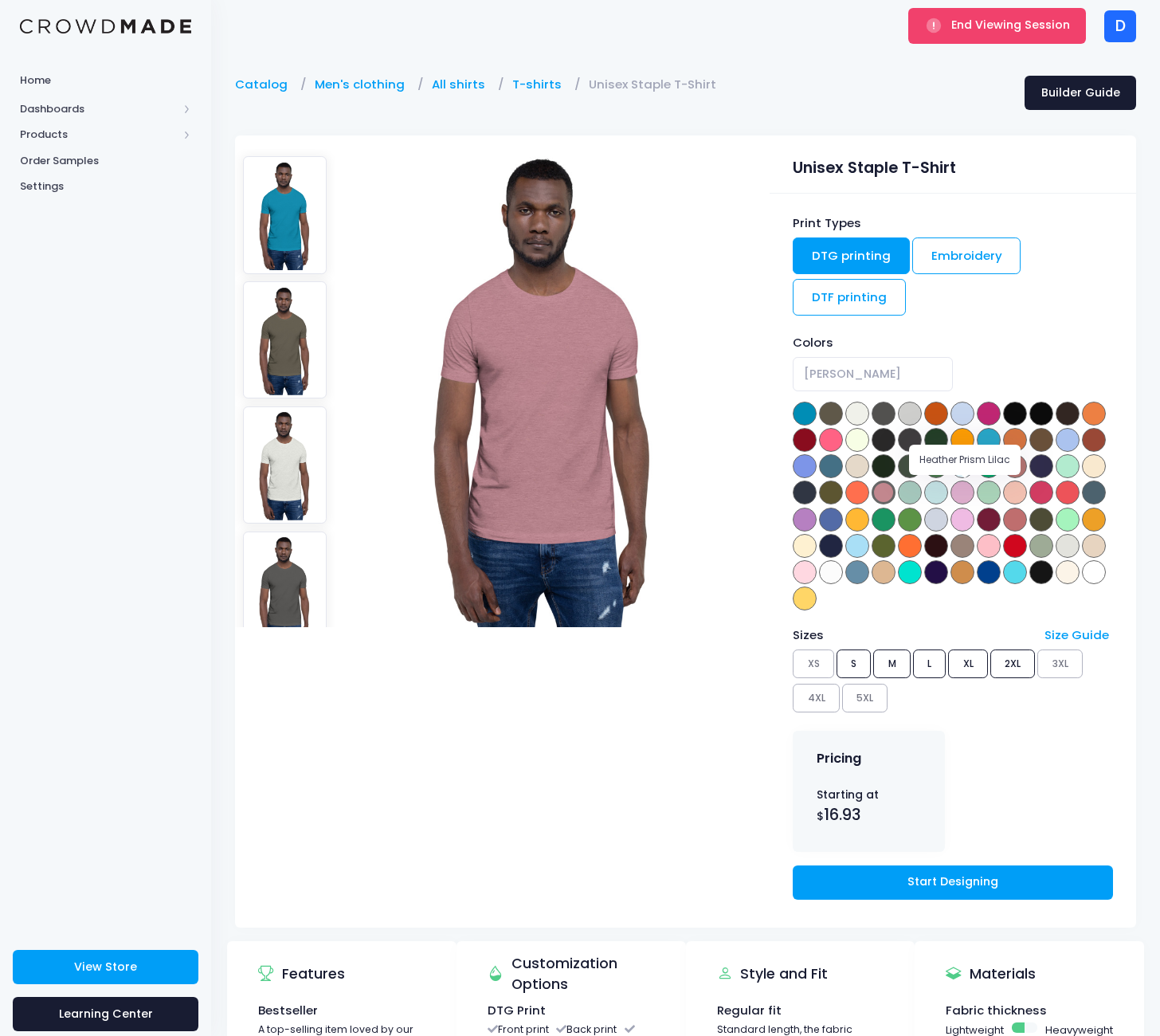
click at [961, 491] on span at bounding box center [962, 492] width 24 height 24
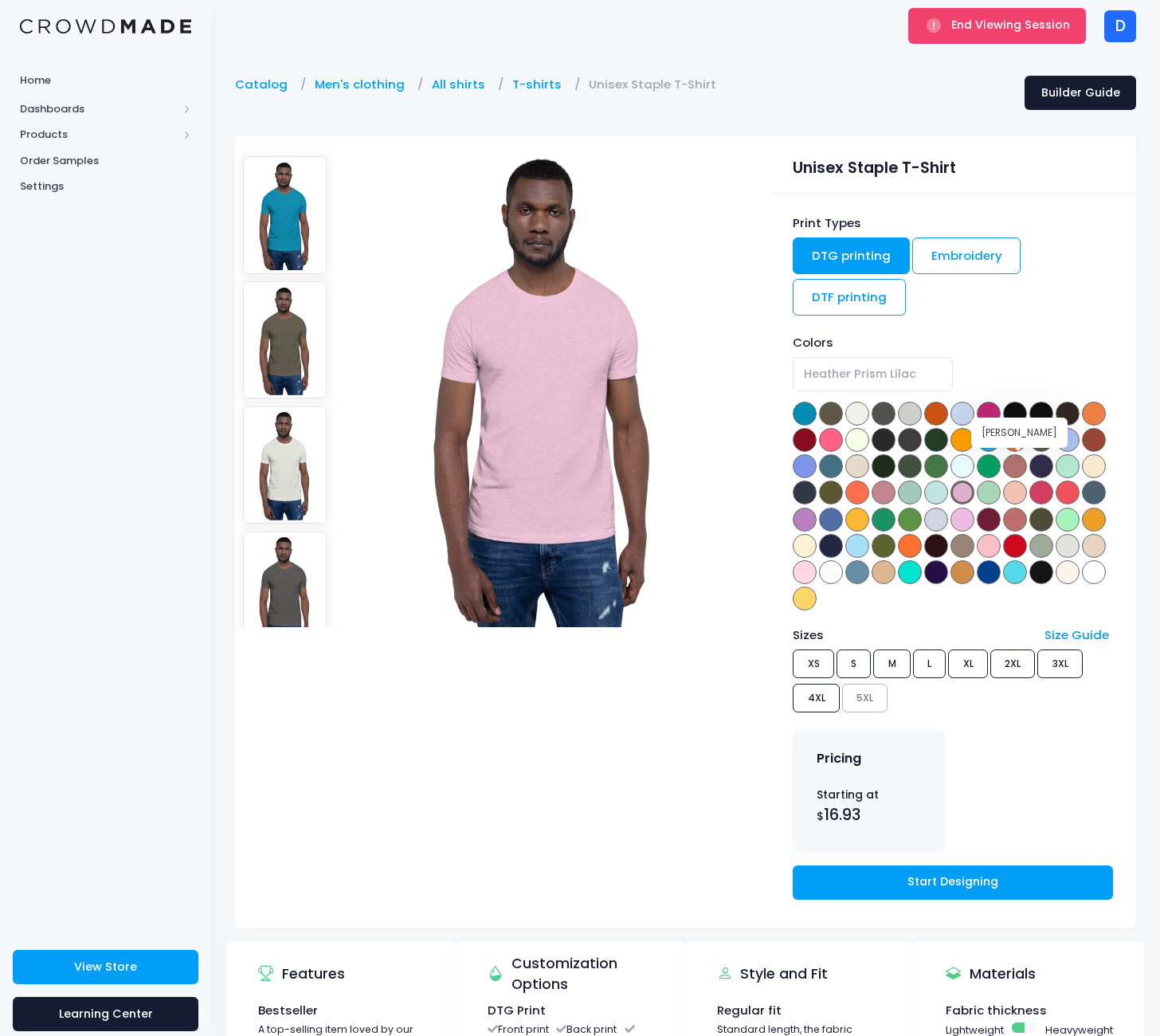
click at [1023, 468] on span at bounding box center [1015, 466] width 24 height 24
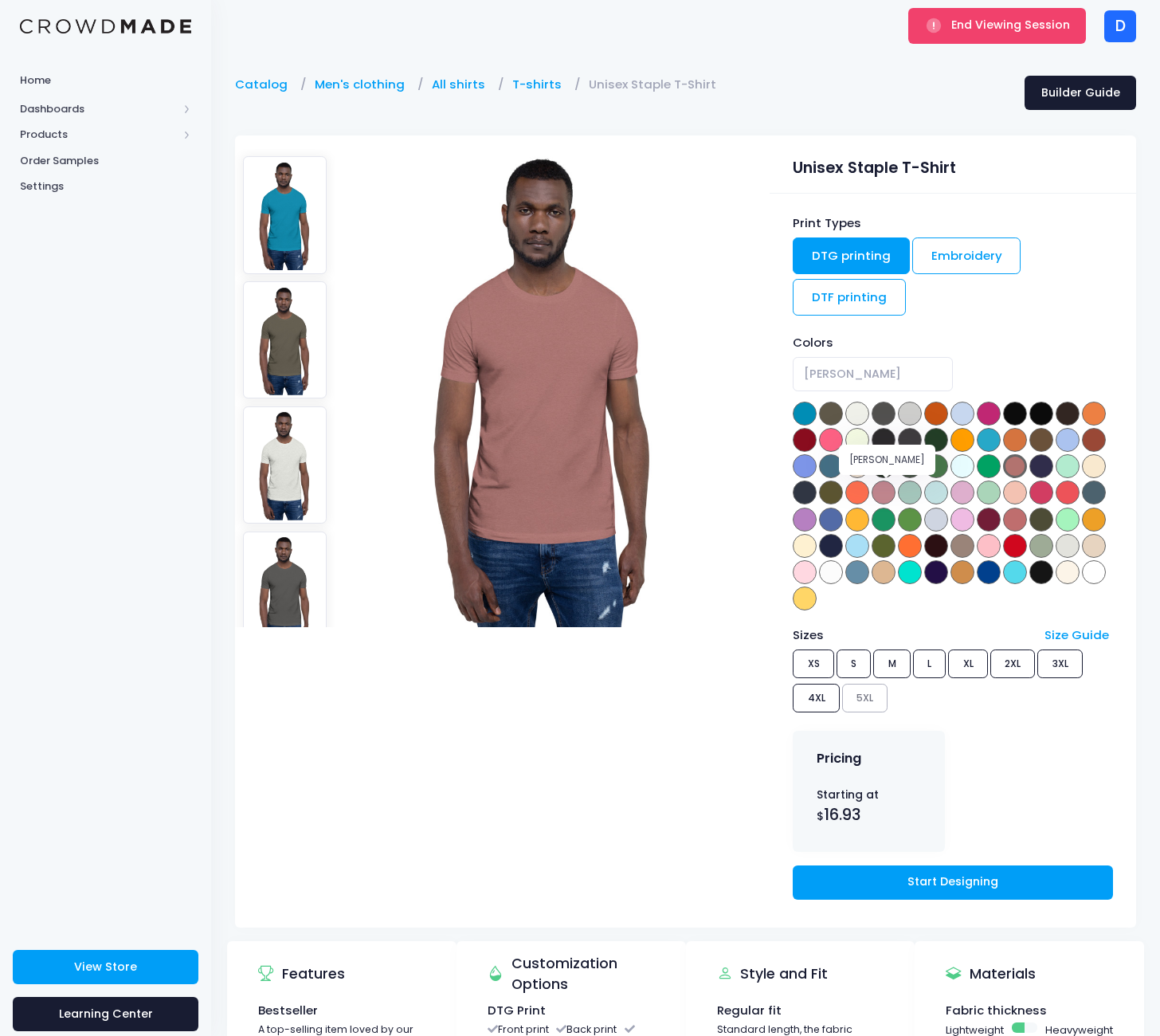
click at [888, 494] on span at bounding box center [883, 492] width 24 height 24
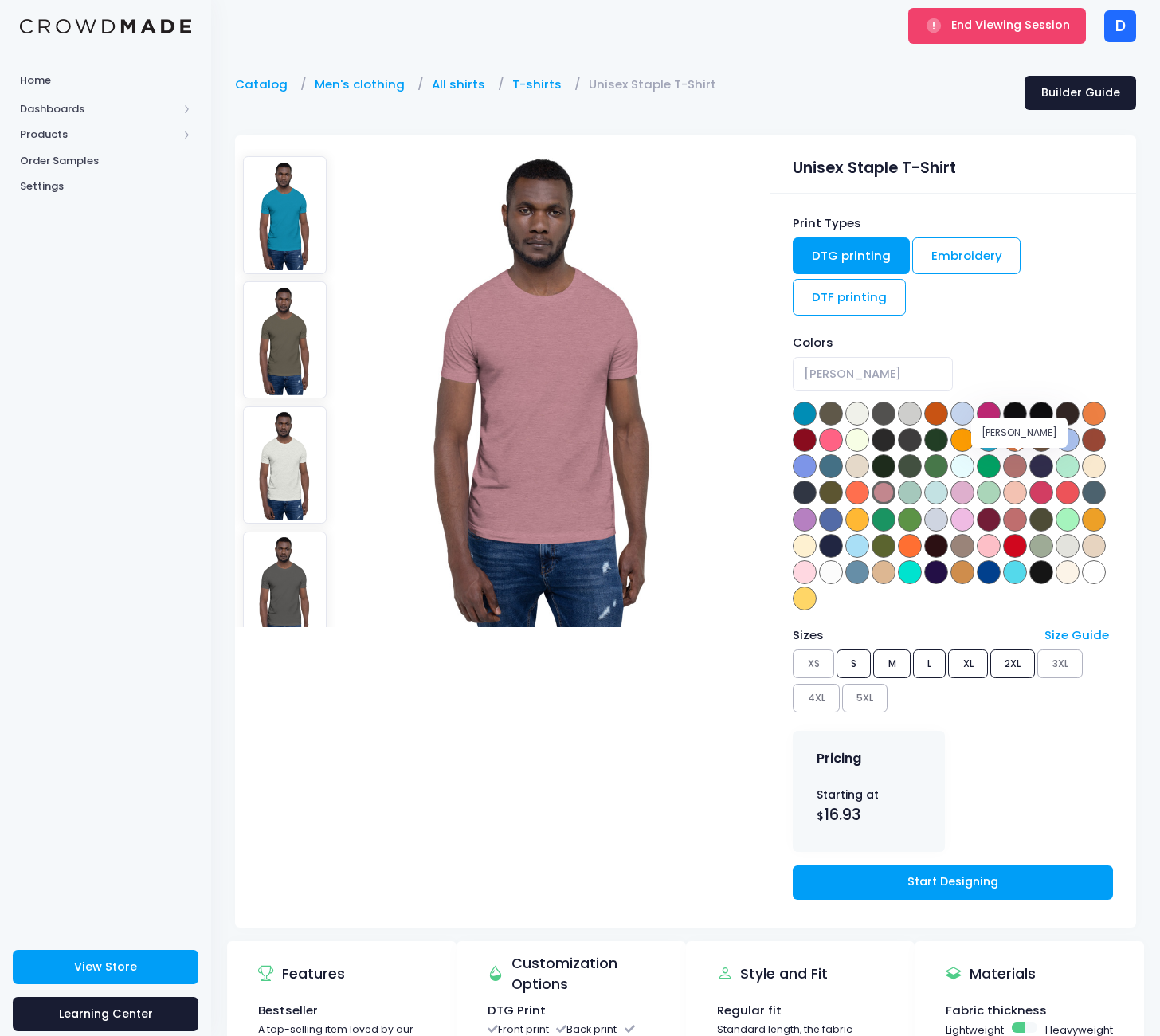
click at [1012, 466] on span at bounding box center [1015, 466] width 24 height 24
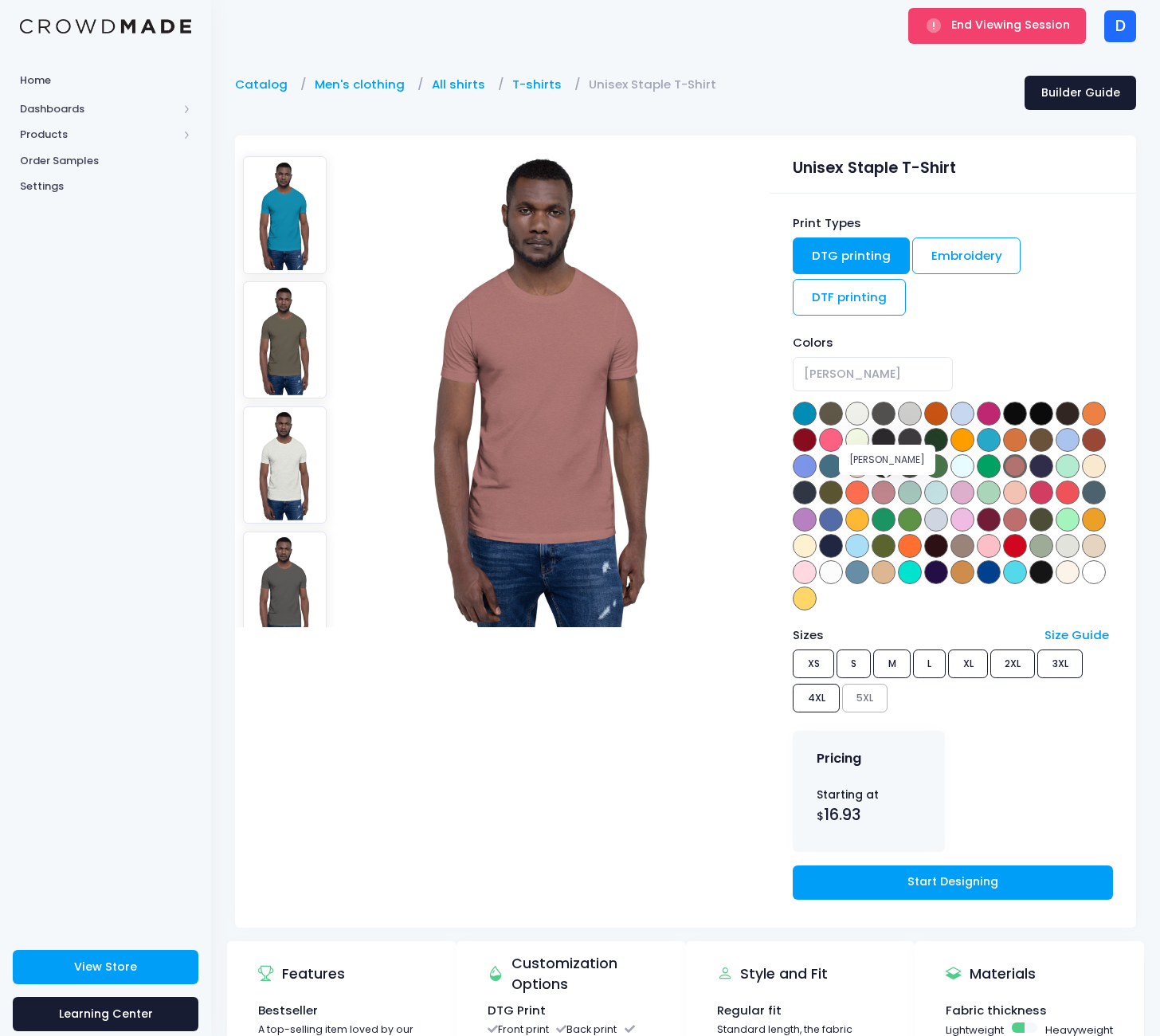
click at [879, 487] on span at bounding box center [883, 492] width 24 height 24
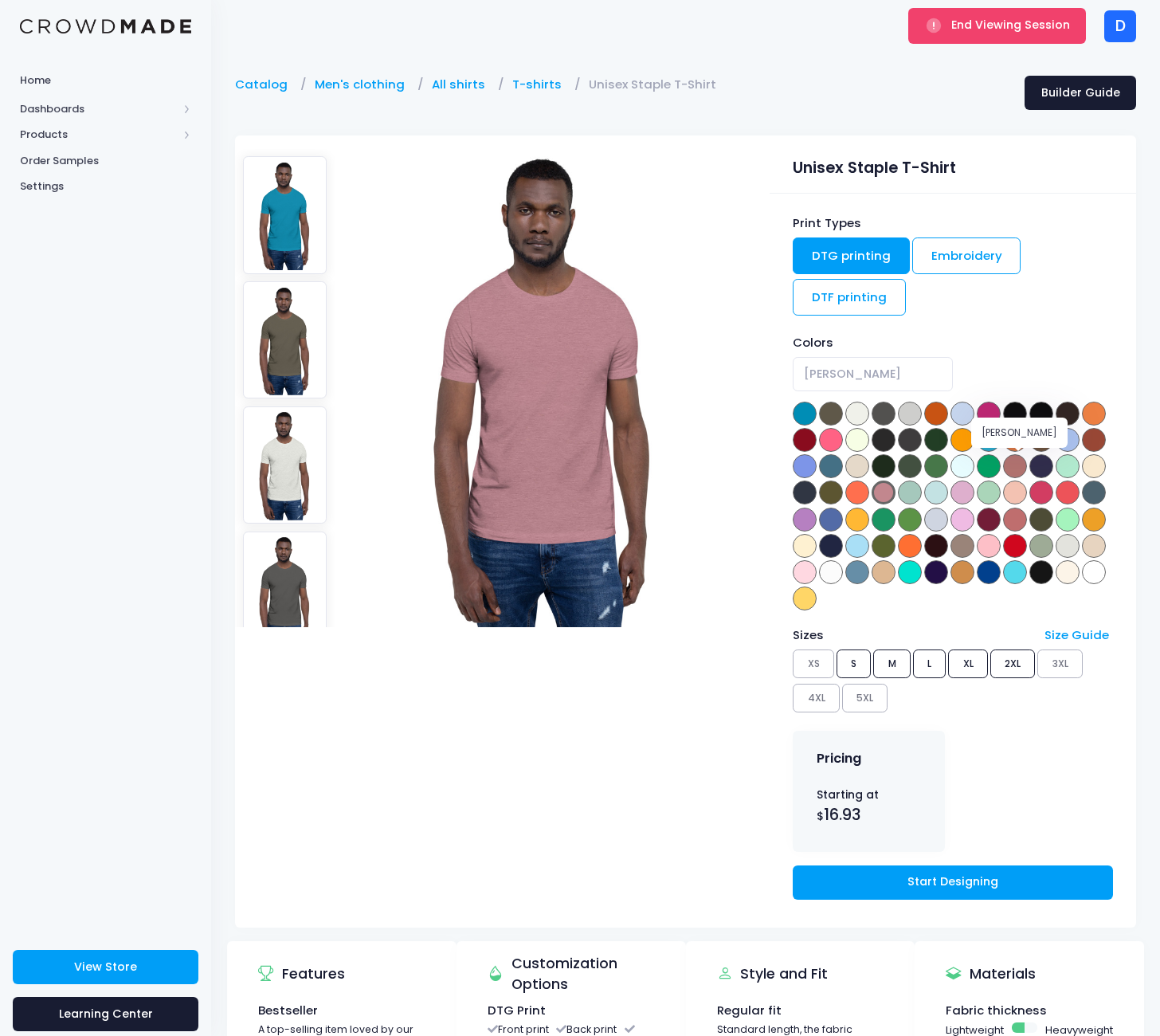
click at [1014, 461] on span at bounding box center [1015, 466] width 24 height 24
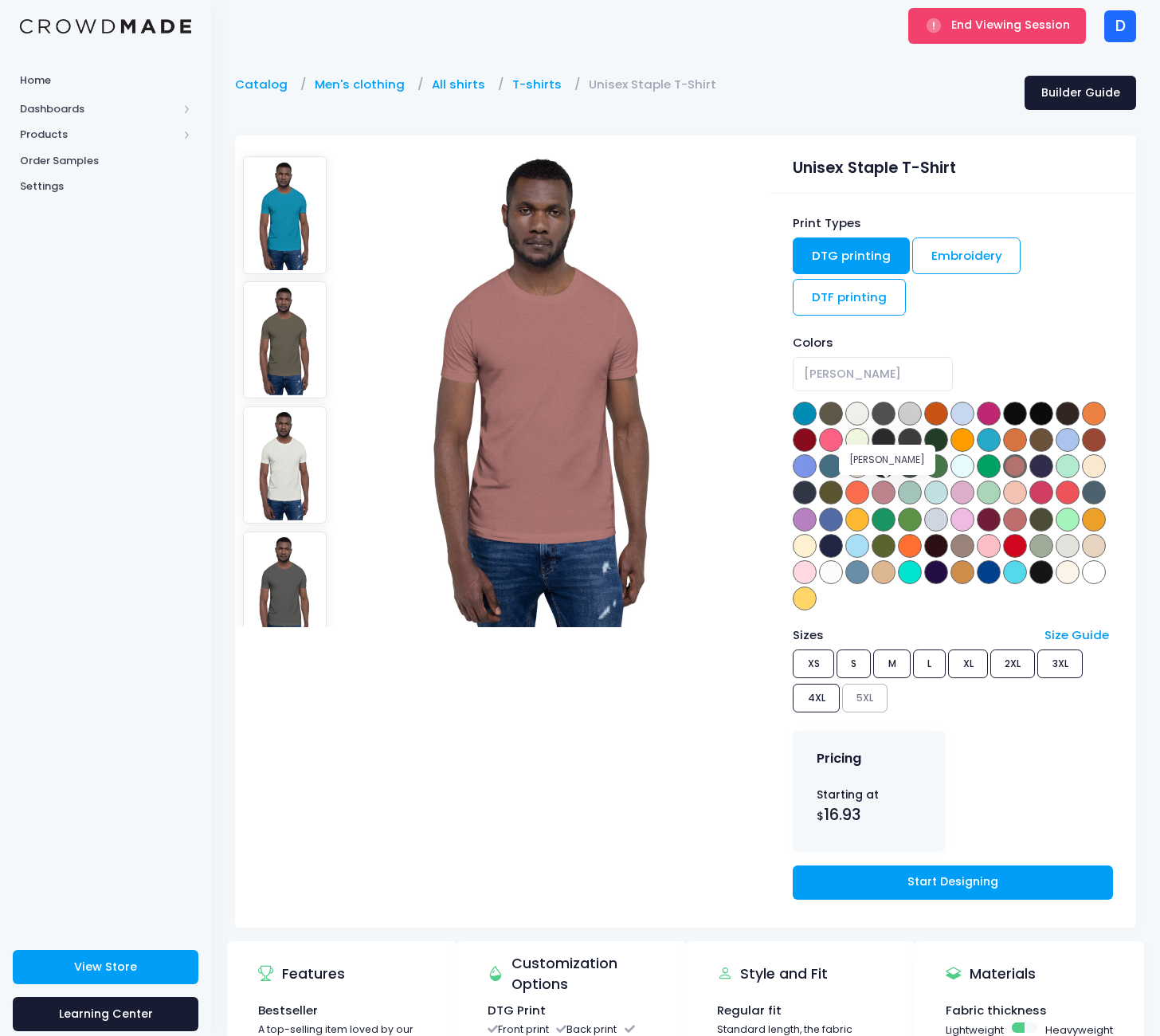
click at [882, 485] on span at bounding box center [883, 492] width 24 height 24
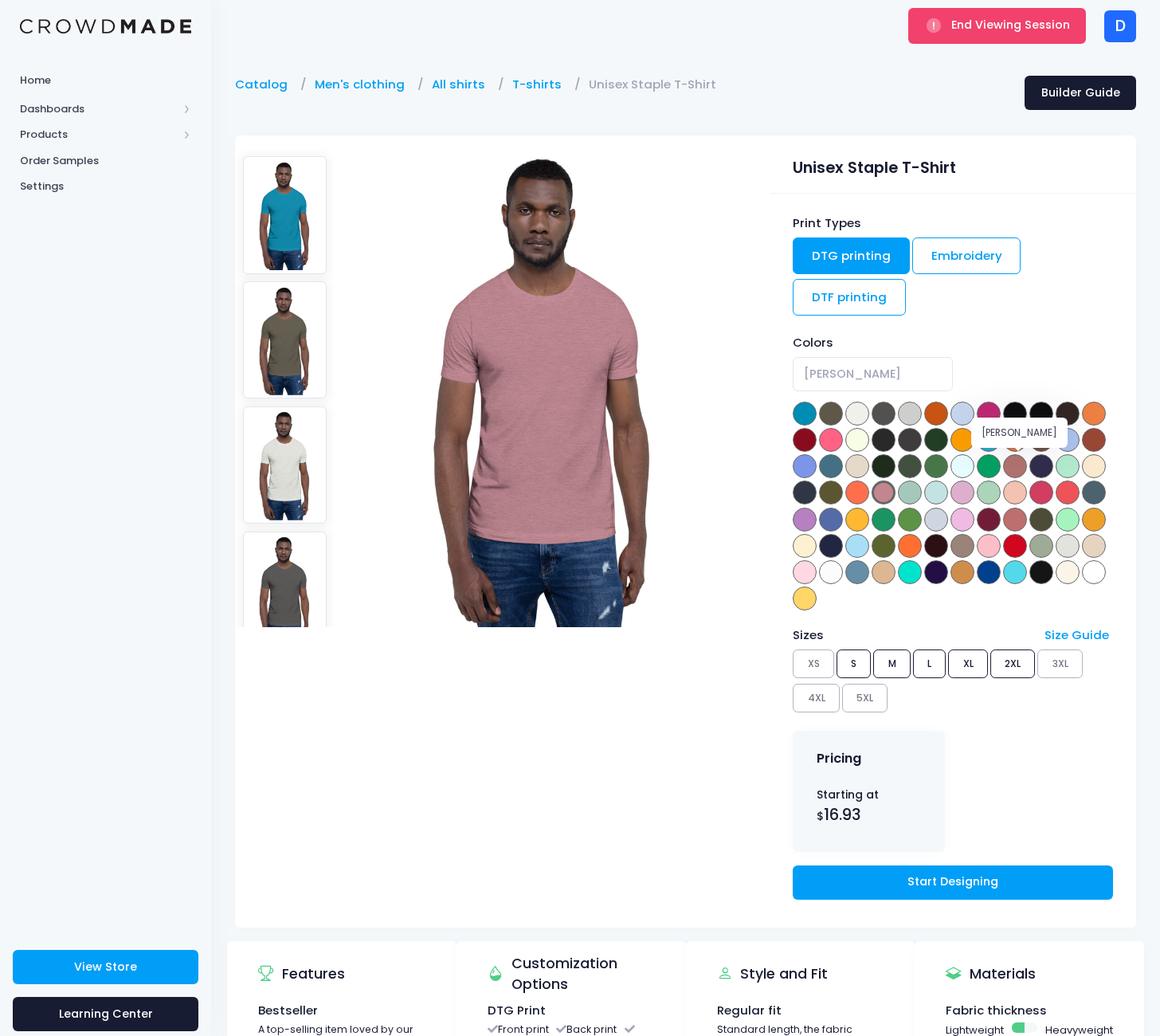
click at [1022, 461] on span at bounding box center [1015, 466] width 24 height 24
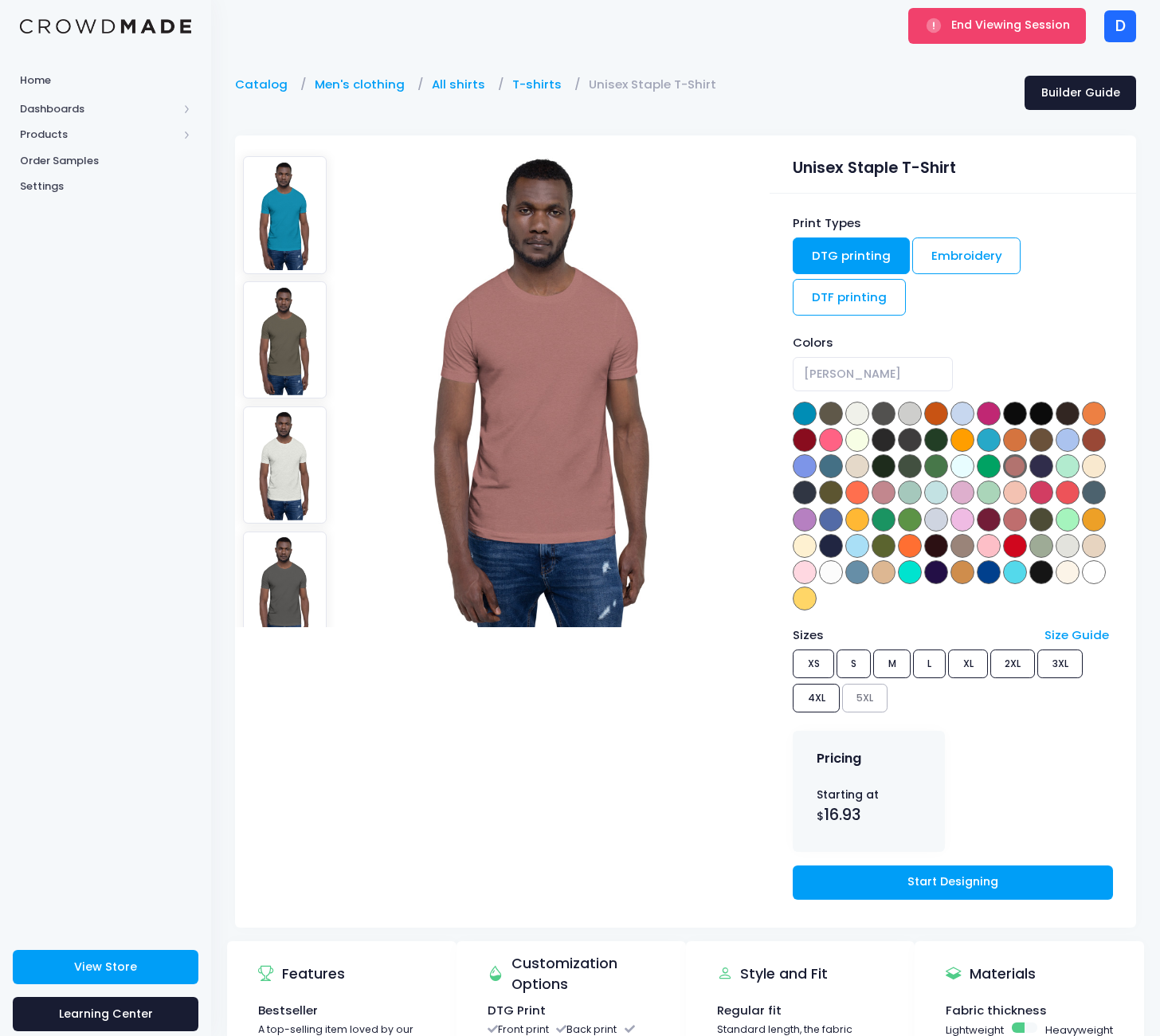
drag, startPoint x: 1026, startPoint y: 368, endPoint x: 906, endPoint y: 394, distance: 122.8
click at [1026, 368] on span "Heather Mauve" at bounding box center [952, 374] width 320 height 35
click at [1114, 293] on div "Print Types DTG printing Embroidery DTF printing Colors Aqua Army Ash Asphalt A…" at bounding box center [952, 560] width 366 height 734
click at [882, 407] on span at bounding box center [883, 413] width 24 height 24
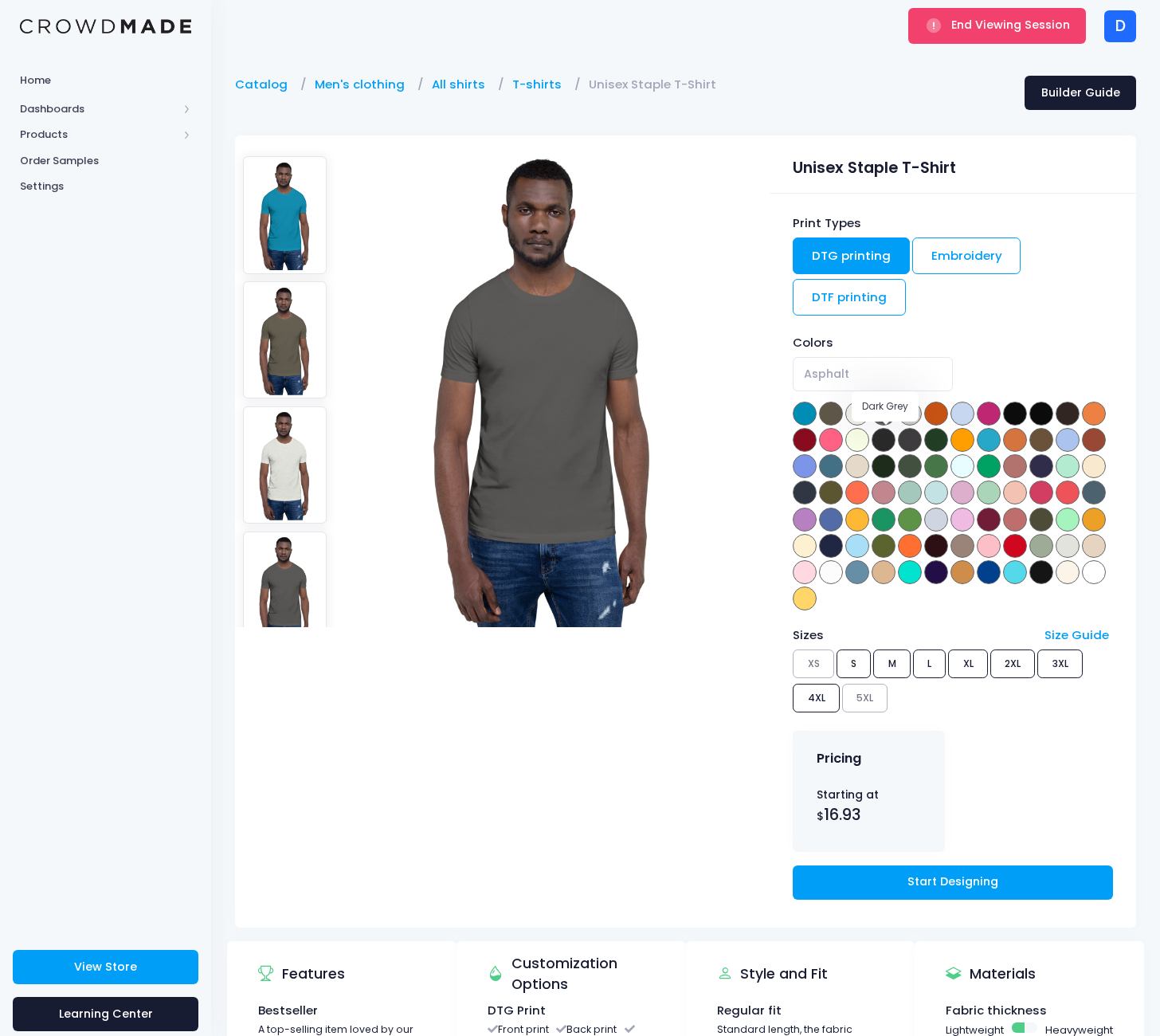
click at [893, 431] on span at bounding box center [883, 440] width 24 height 24
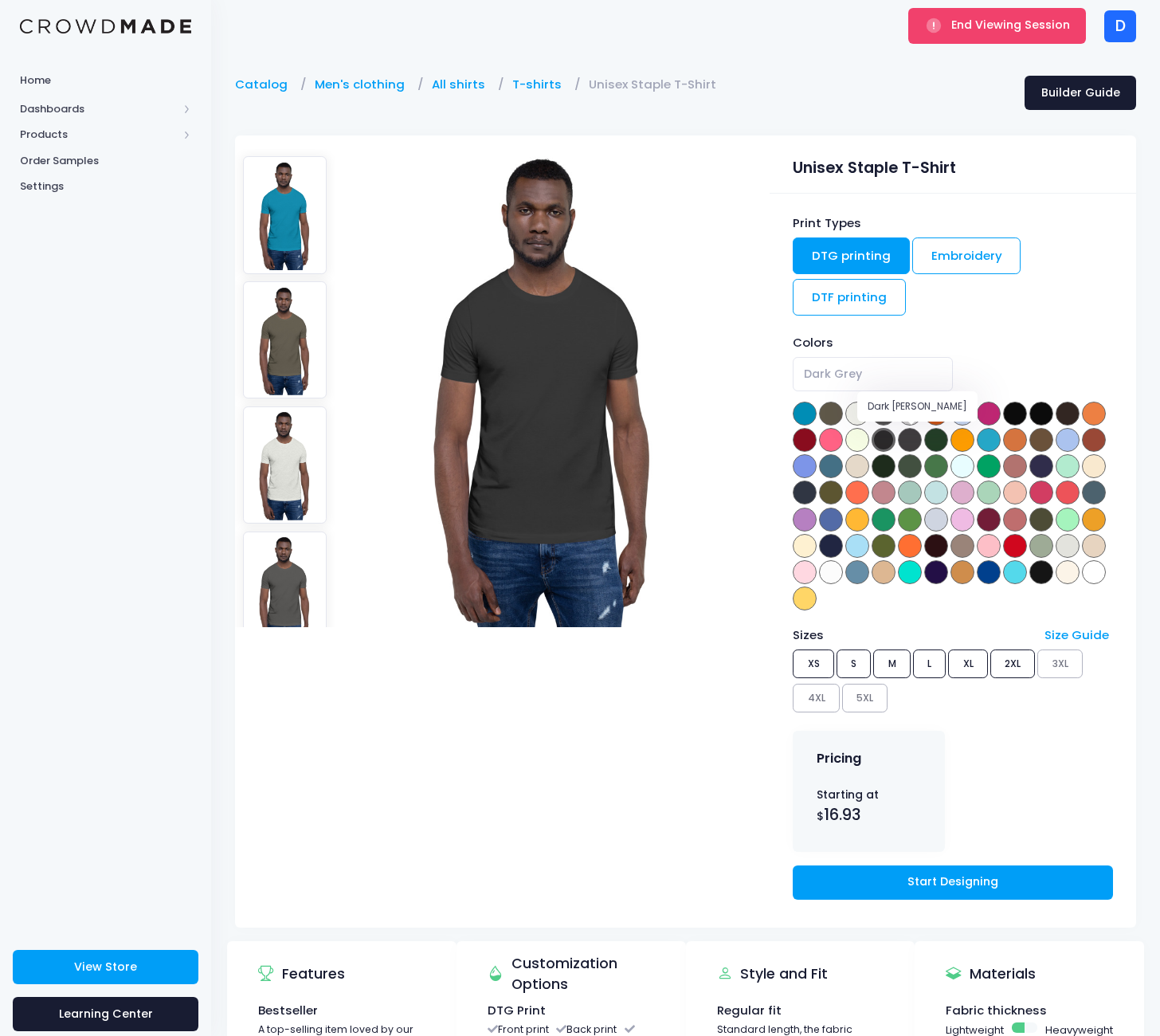
click at [915, 436] on span at bounding box center [909, 440] width 24 height 24
click at [886, 437] on span at bounding box center [883, 440] width 24 height 24
click at [888, 408] on span at bounding box center [883, 413] width 24 height 24
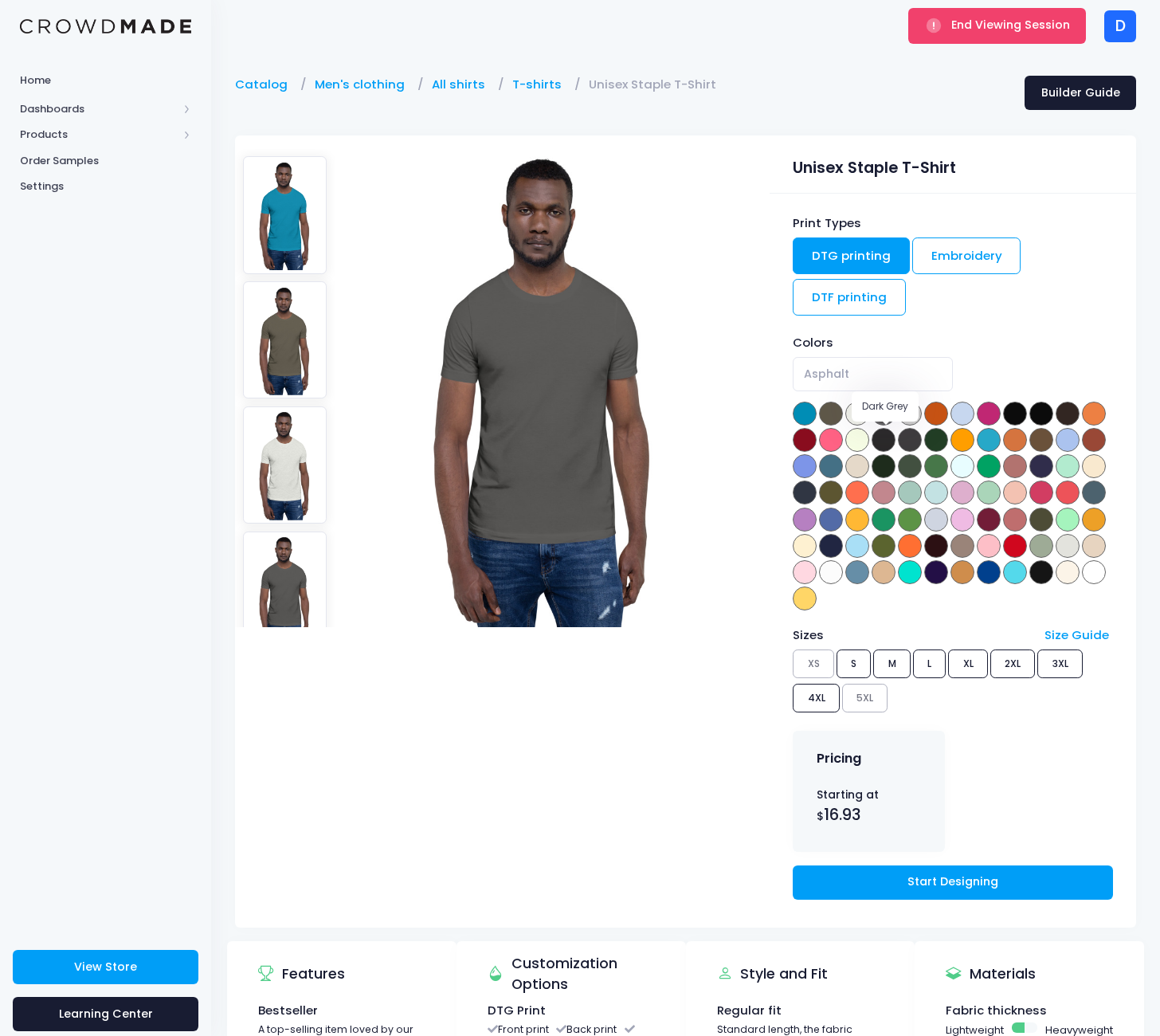
click at [887, 434] on span at bounding box center [883, 440] width 24 height 24
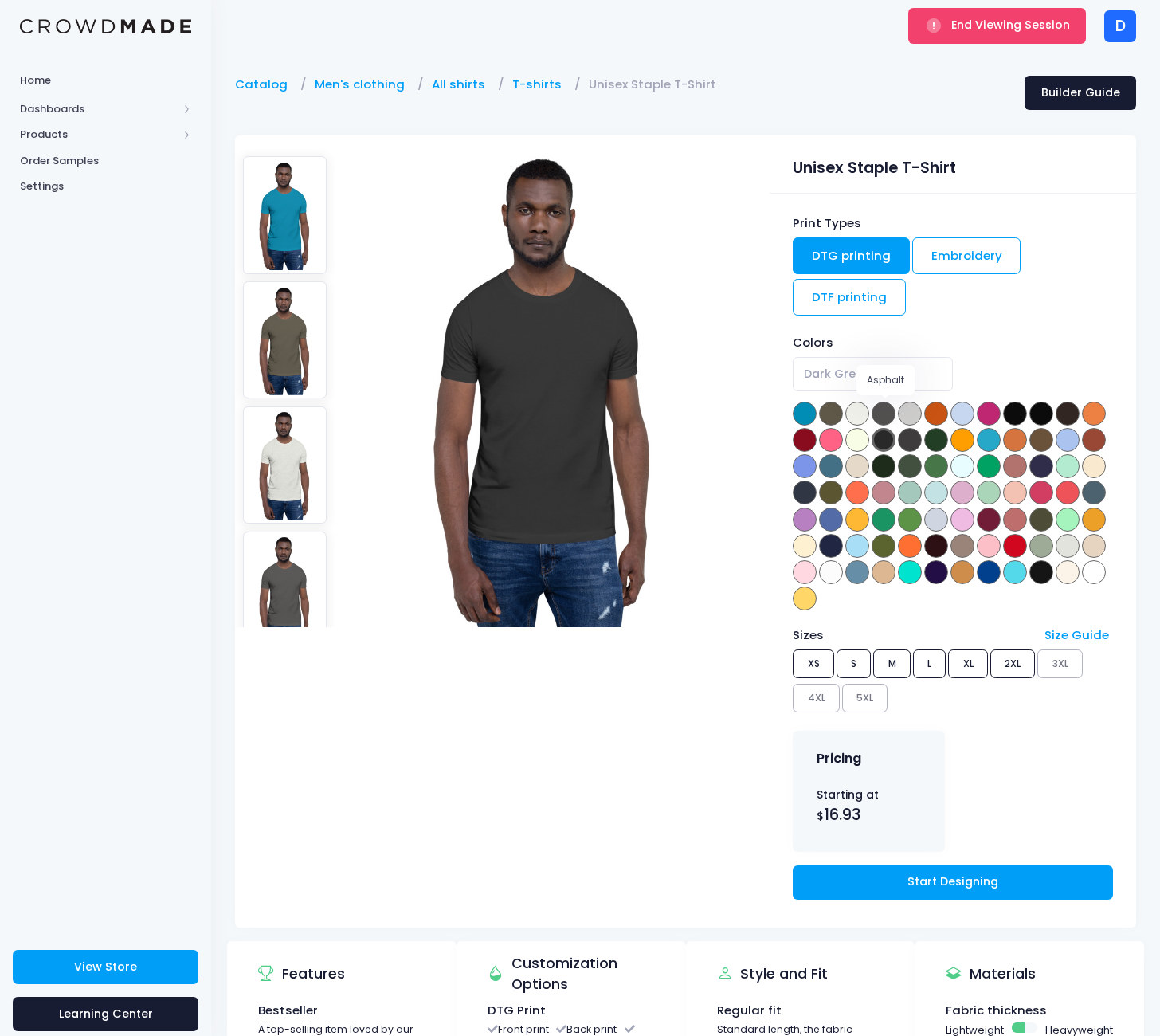
click at [883, 415] on span at bounding box center [883, 413] width 24 height 24
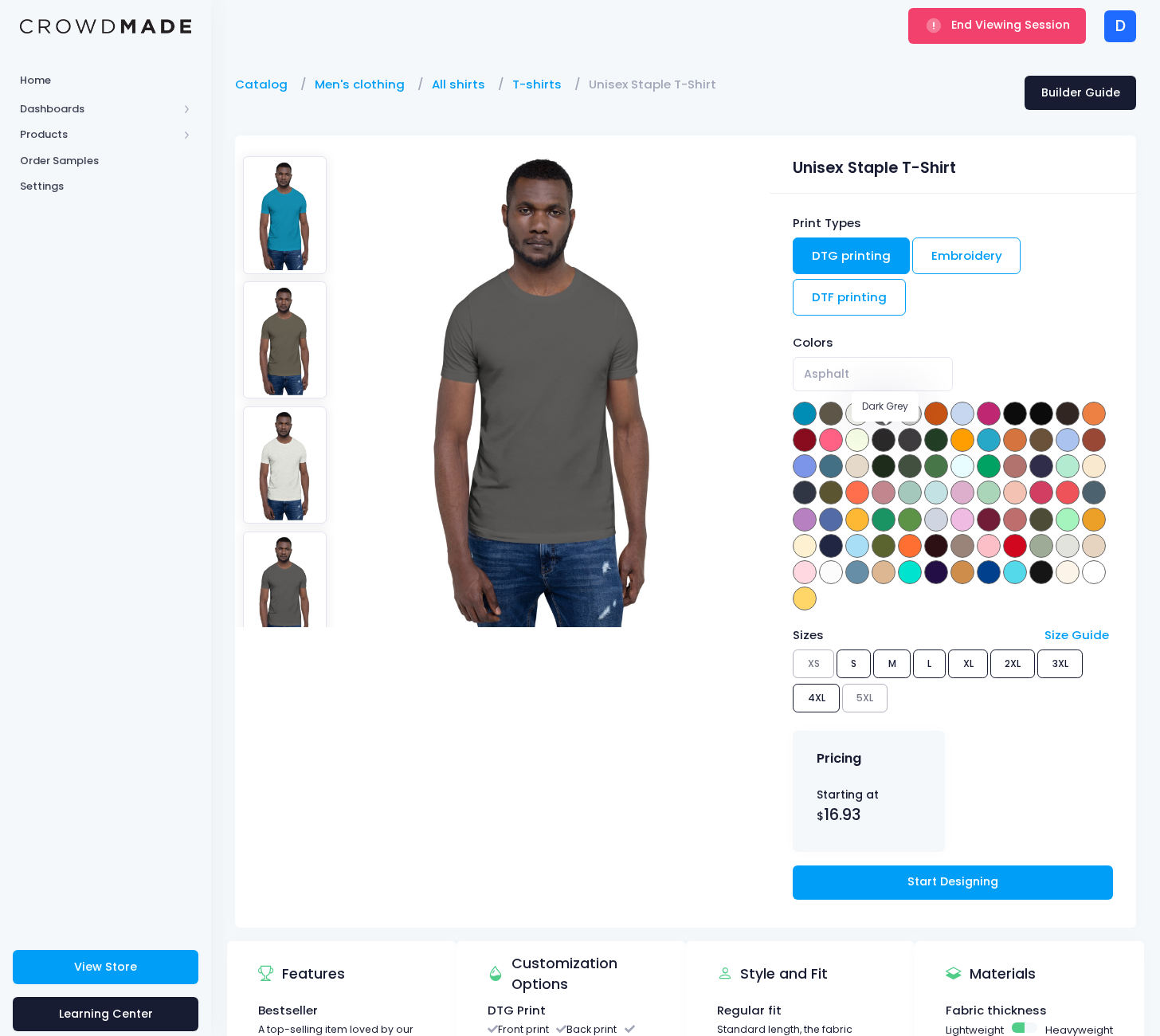
click at [885, 436] on span at bounding box center [883, 440] width 24 height 24
select select "Dark Grey"
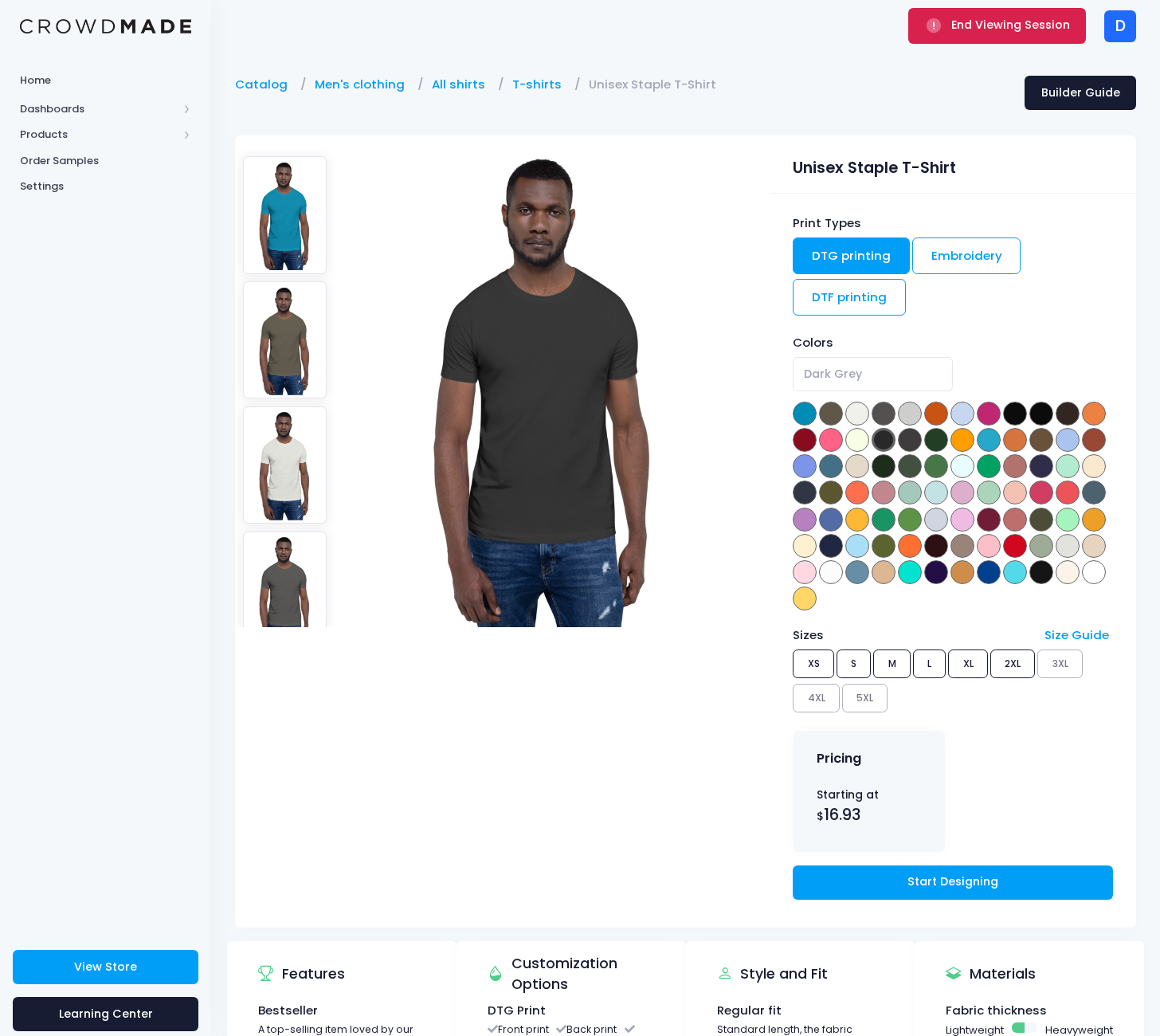
click at [993, 23] on span "End Viewing Session" at bounding box center [1010, 24] width 119 height 16
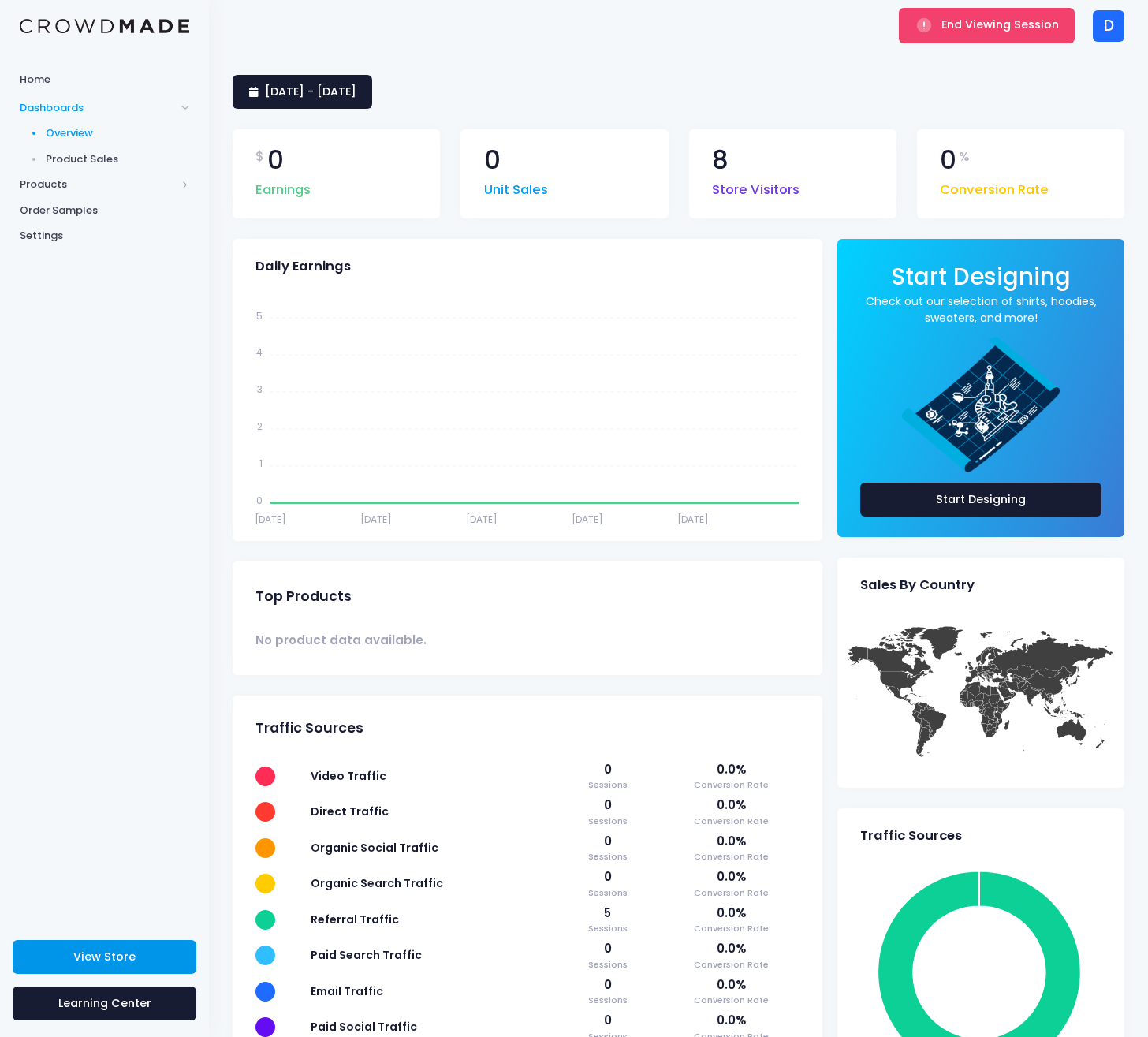
click at [109, 968] on link "View Store" at bounding box center [104, 957] width 184 height 34
click at [957, 25] on span "End Viewing Session" at bounding box center [999, 24] width 118 height 16
click at [911, 7] on div "End Viewing Session" at bounding box center [987, 25] width 186 height 51
click at [940, 29] on button "End Viewing Session" at bounding box center [986, 25] width 176 height 35
